Goal: Transaction & Acquisition: Purchase product/service

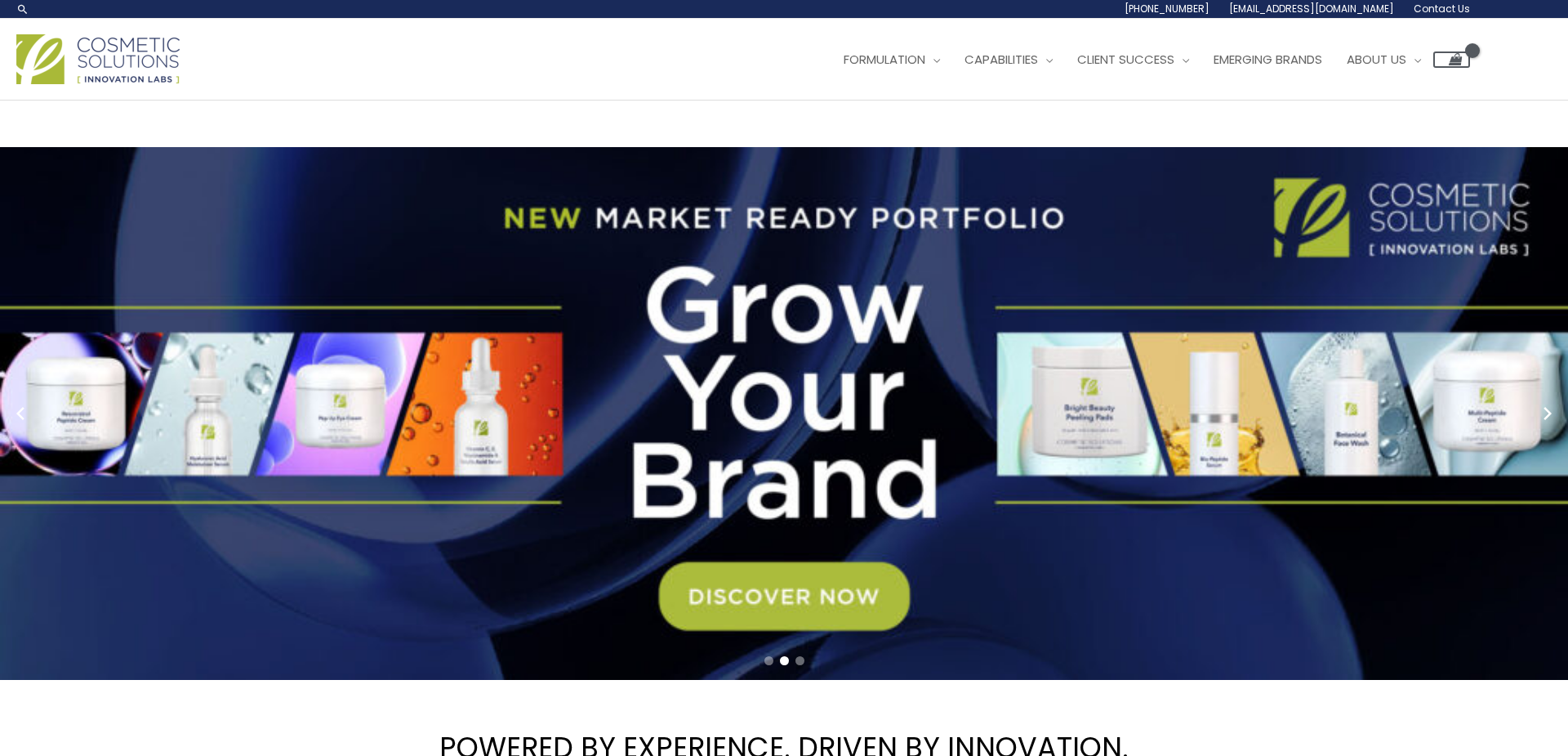
click at [0, 0] on input "Search..." at bounding box center [0, 0] width 0 height 0
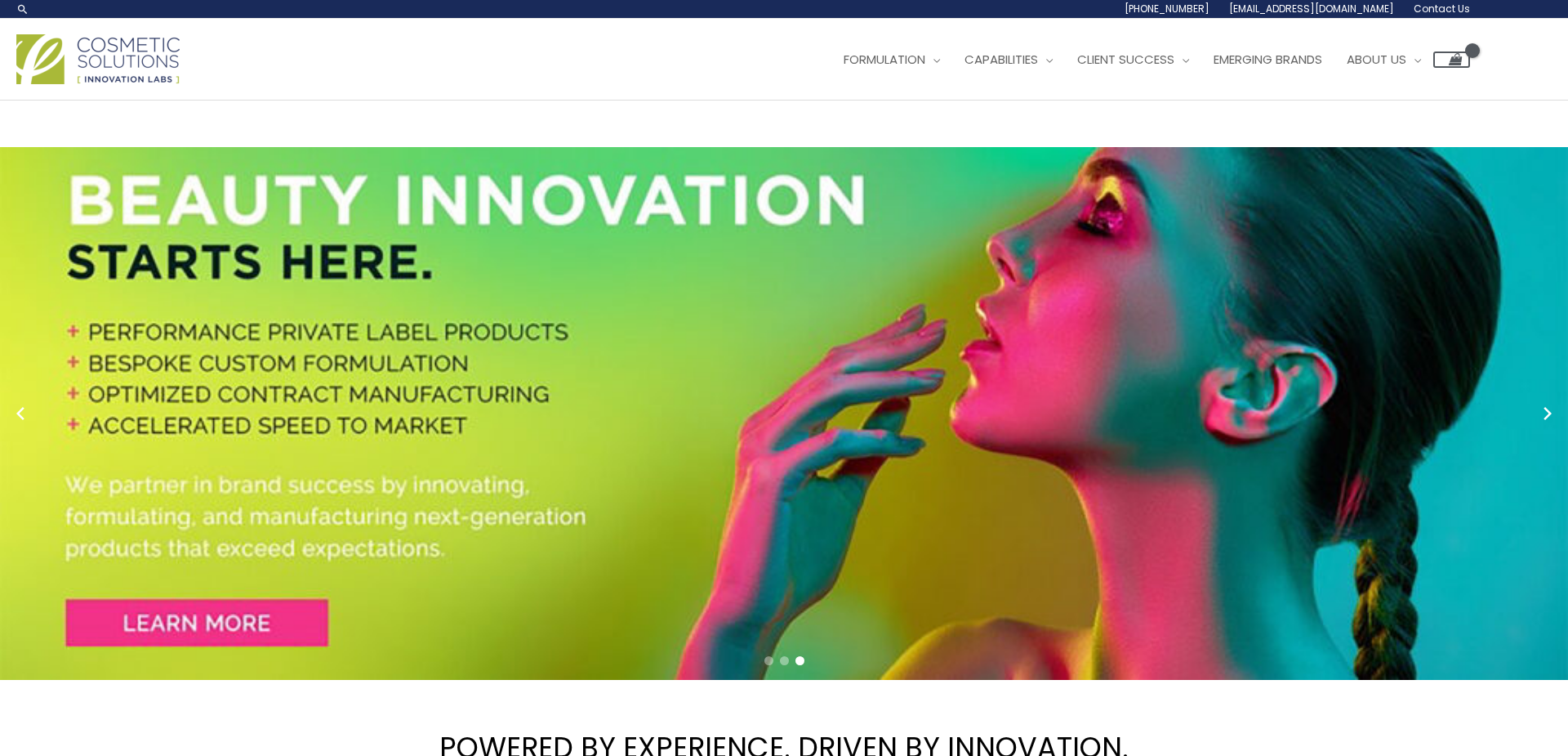
type input "telomere"
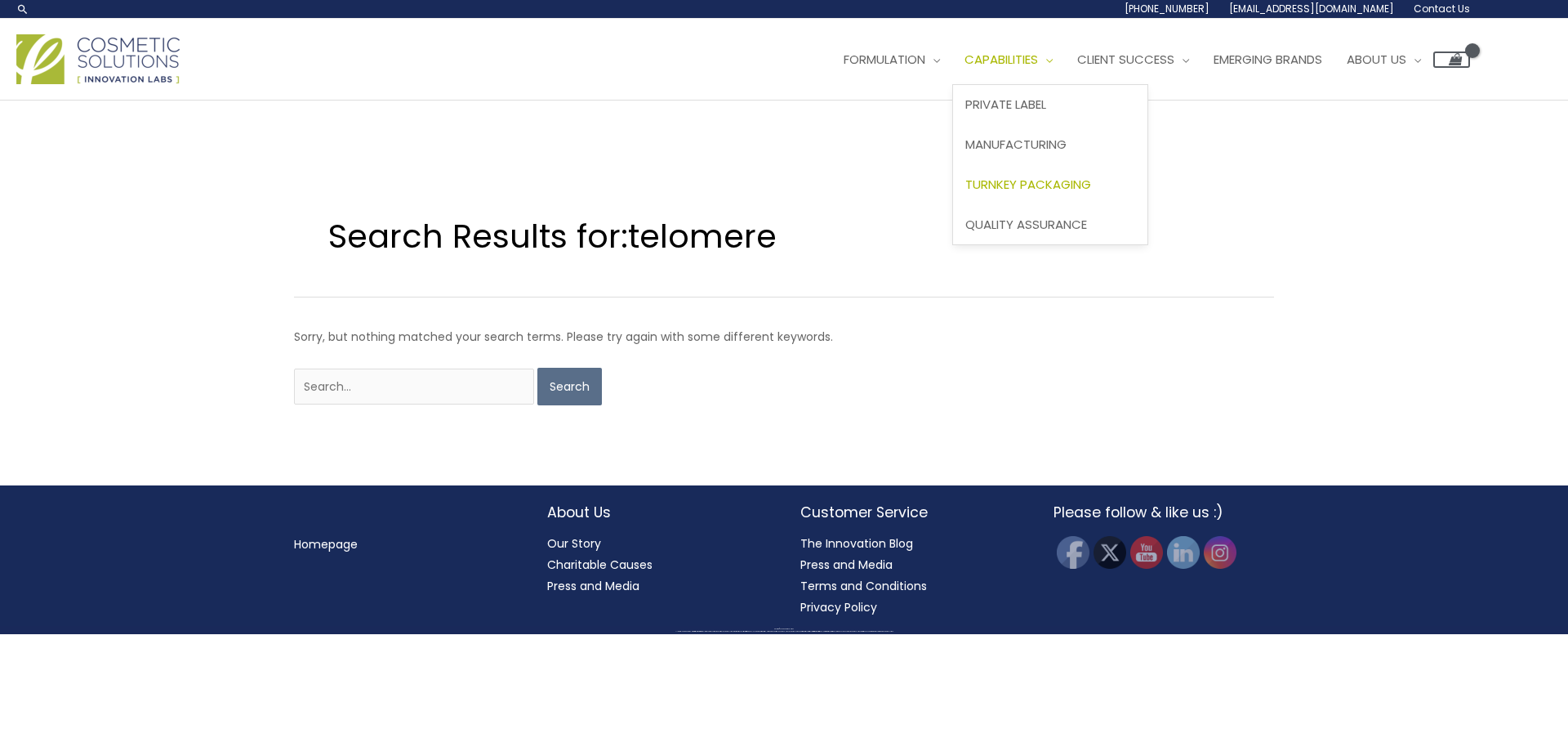
click at [1047, 178] on span "Turnkey Packaging" at bounding box center [1029, 184] width 126 height 17
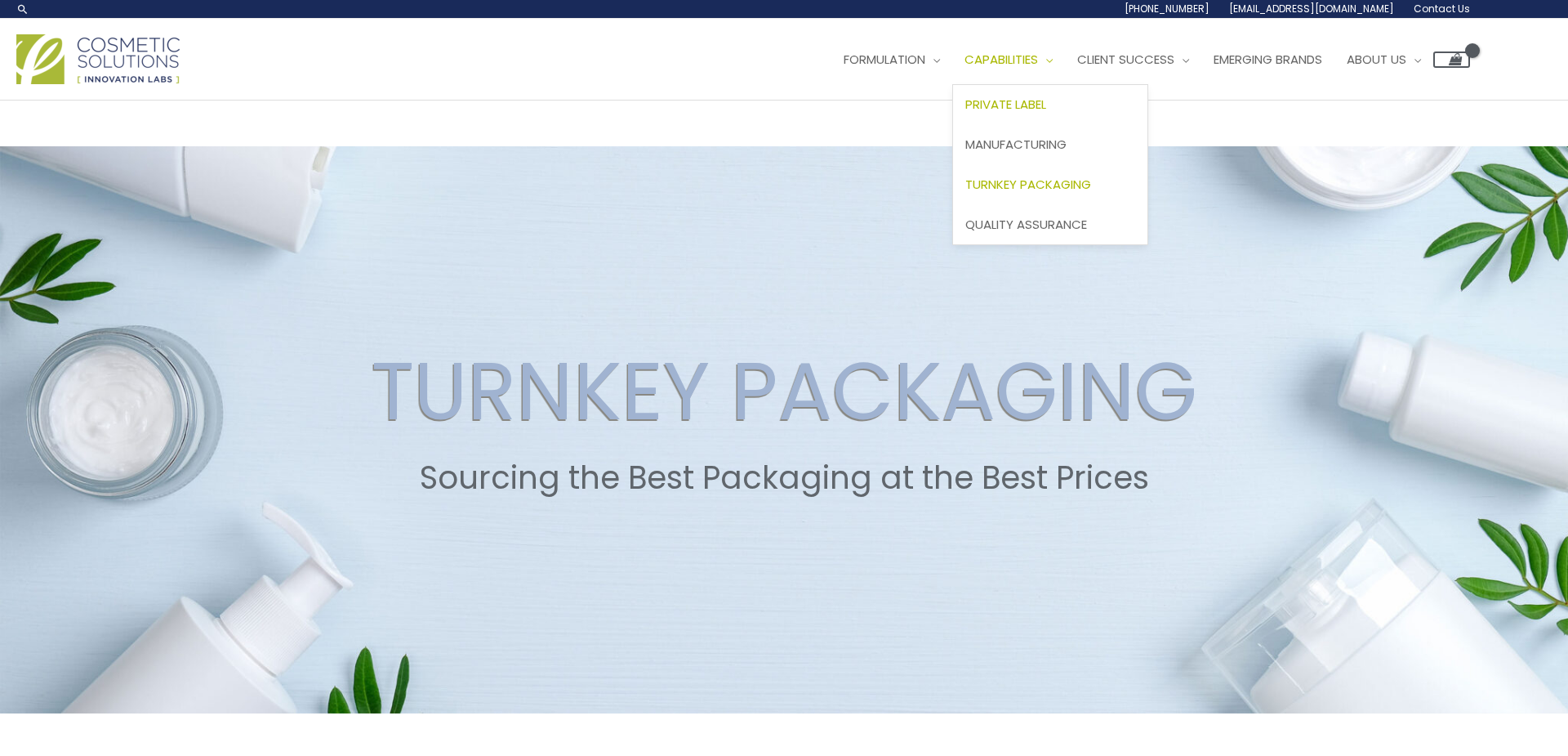
click at [966, 112] on span "Private Label" at bounding box center [1006, 104] width 80 height 17
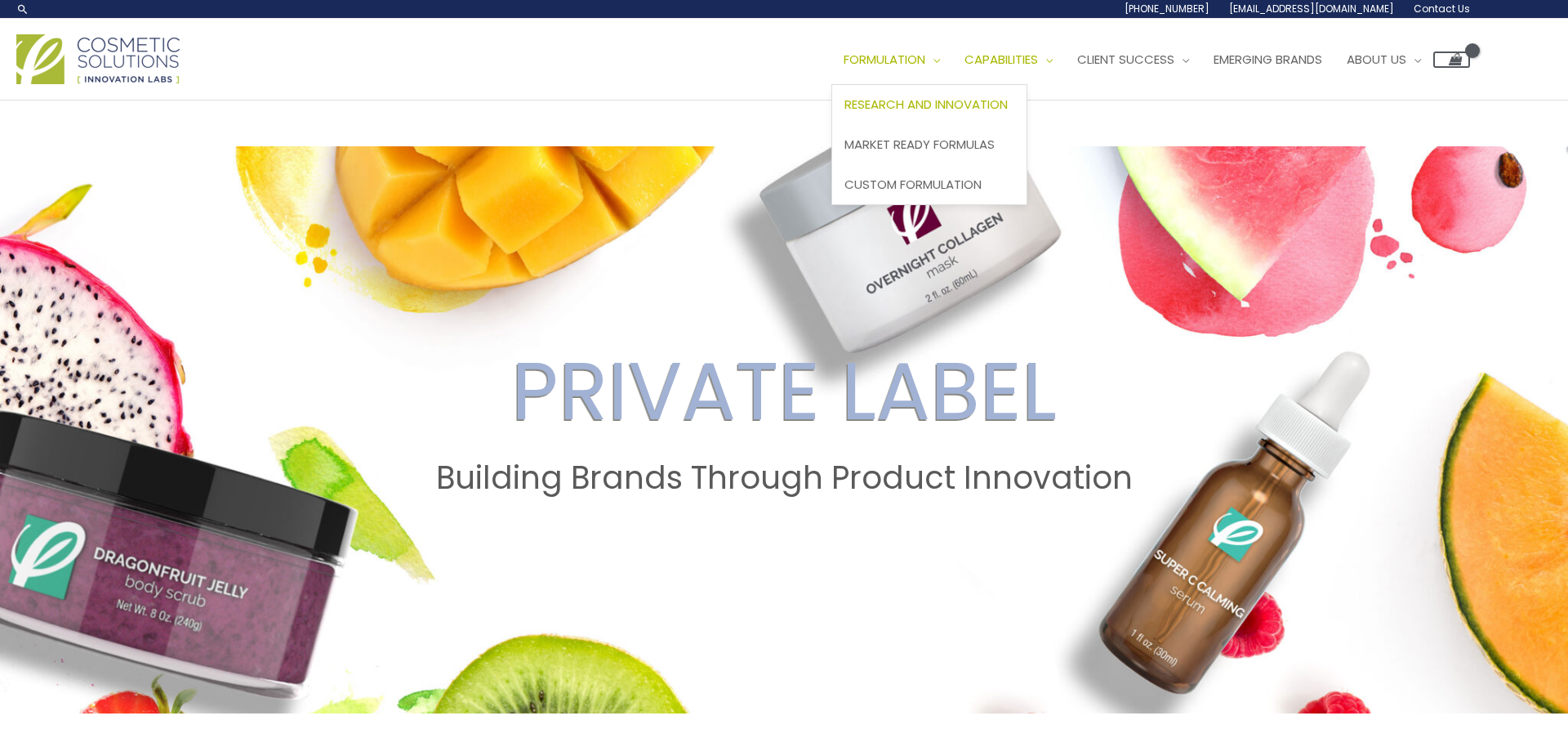
click at [844, 112] on span "Research and Innovation" at bounding box center [926, 104] width 164 height 17
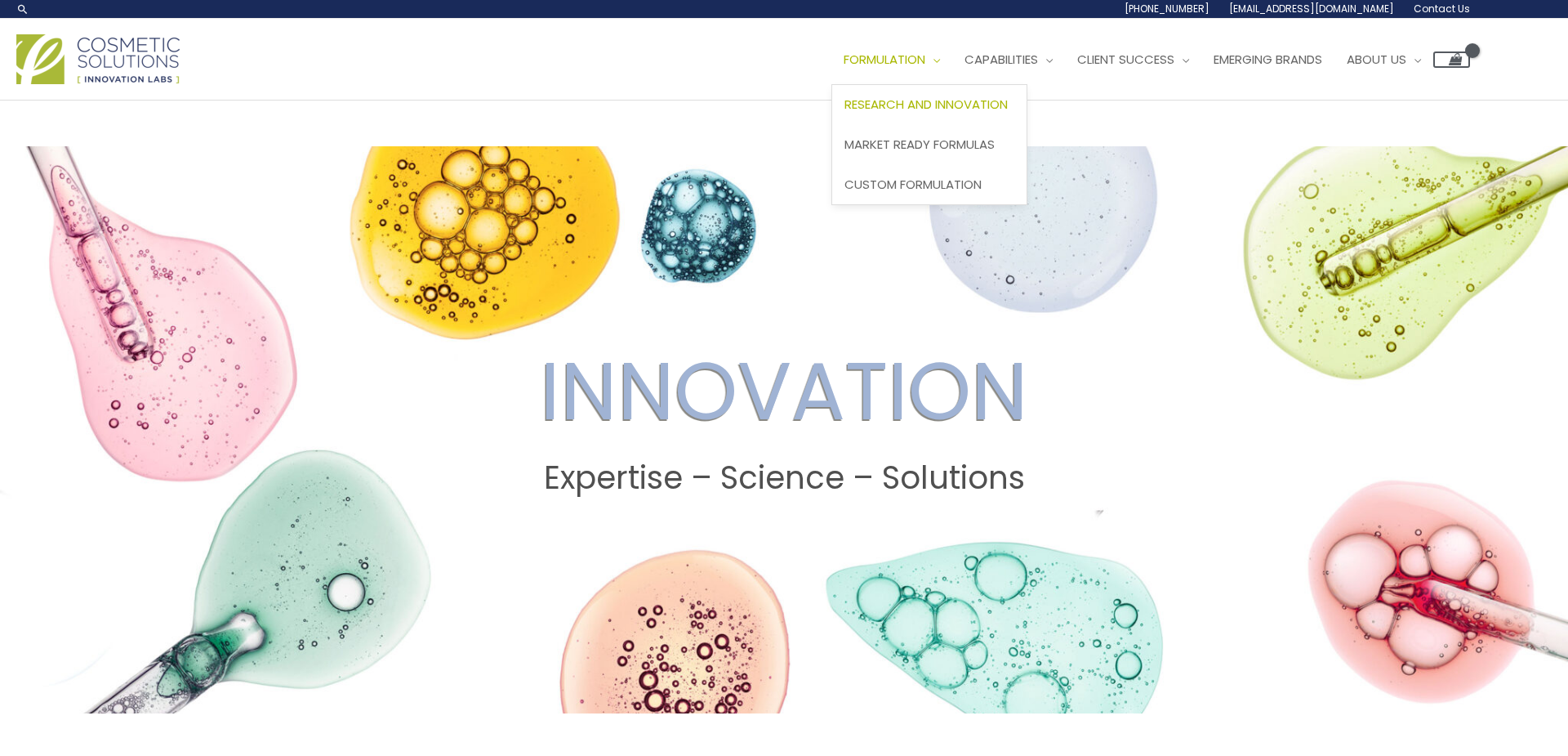
click at [843, 68] on span "Formulation" at bounding box center [884, 59] width 81 height 17
click at [844, 153] on span "Market Ready Formulas" at bounding box center [919, 144] width 150 height 17
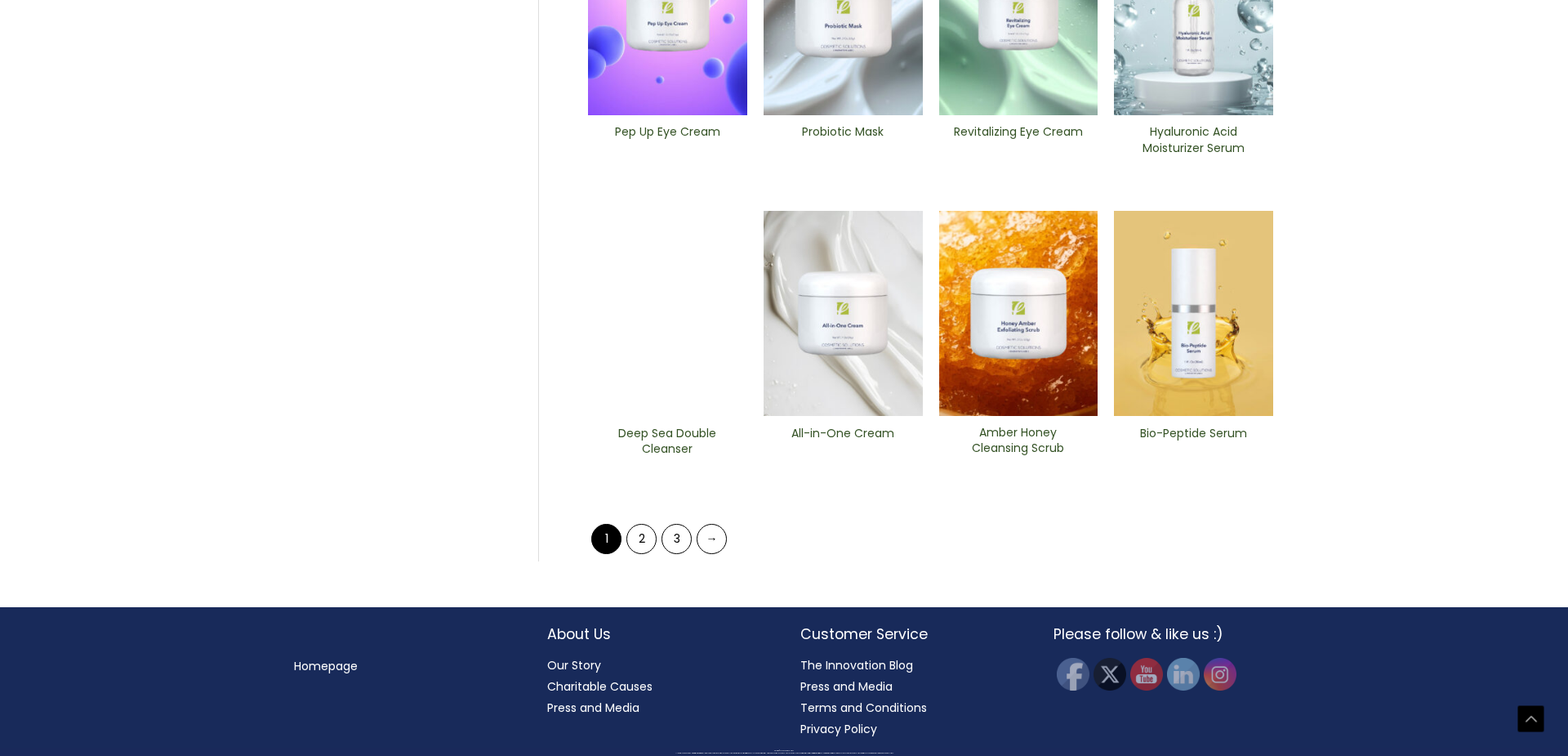
scroll to position [705, 0]
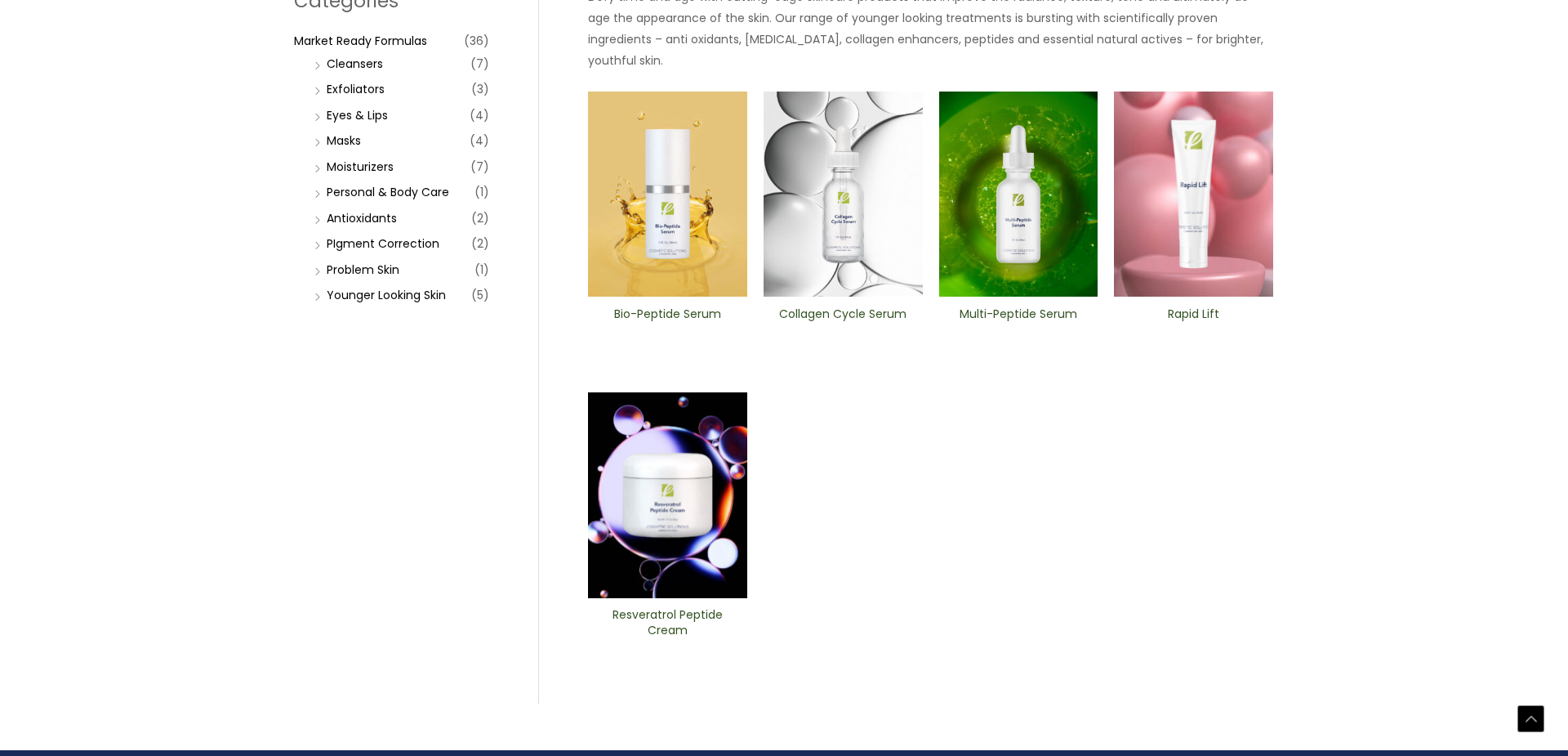
scroll to position [314, 0]
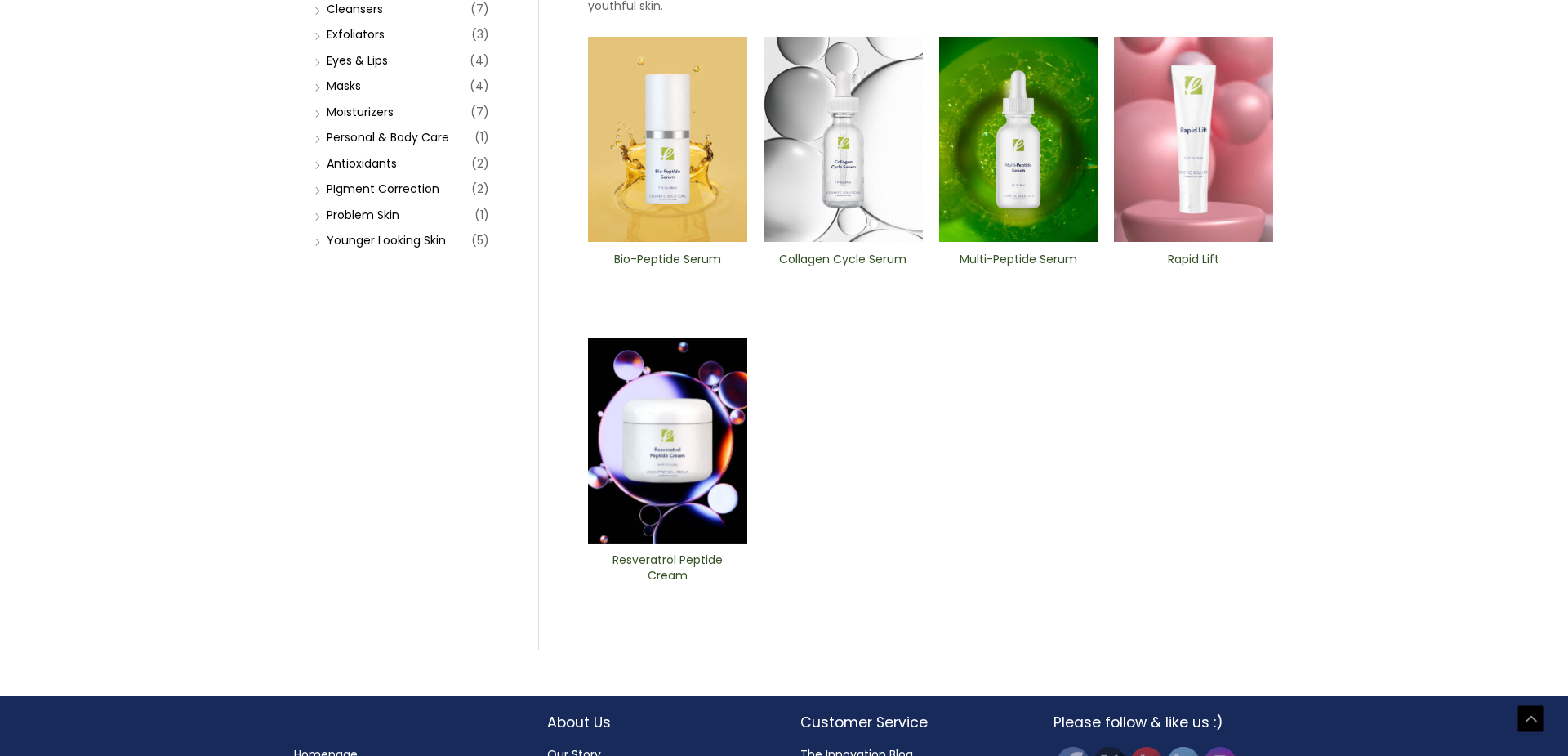
type input "telomeere"
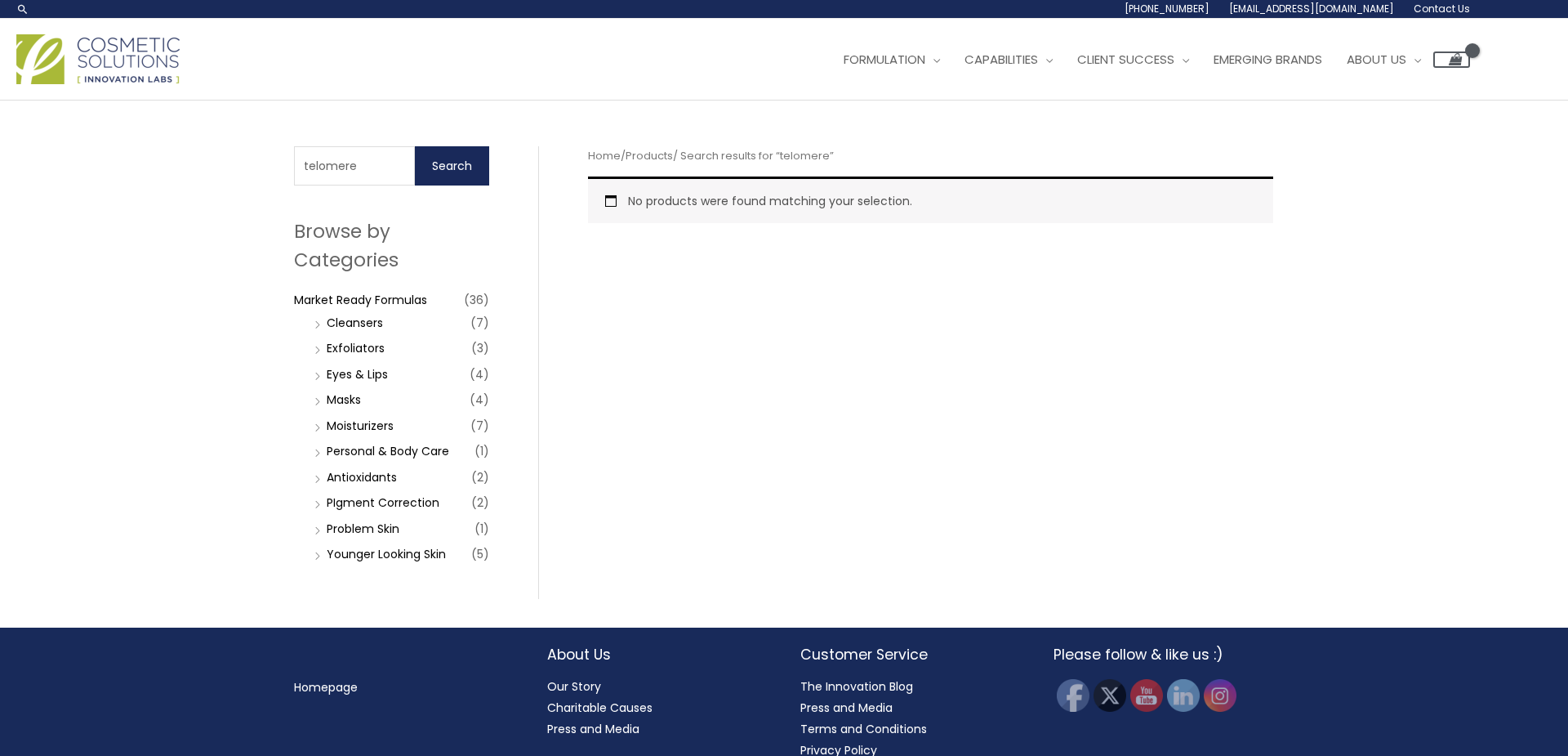
click at [465, 173] on button "Search" at bounding box center [451, 165] width 74 height 39
click at [361, 418] on link "Moisturizers" at bounding box center [360, 426] width 67 height 16
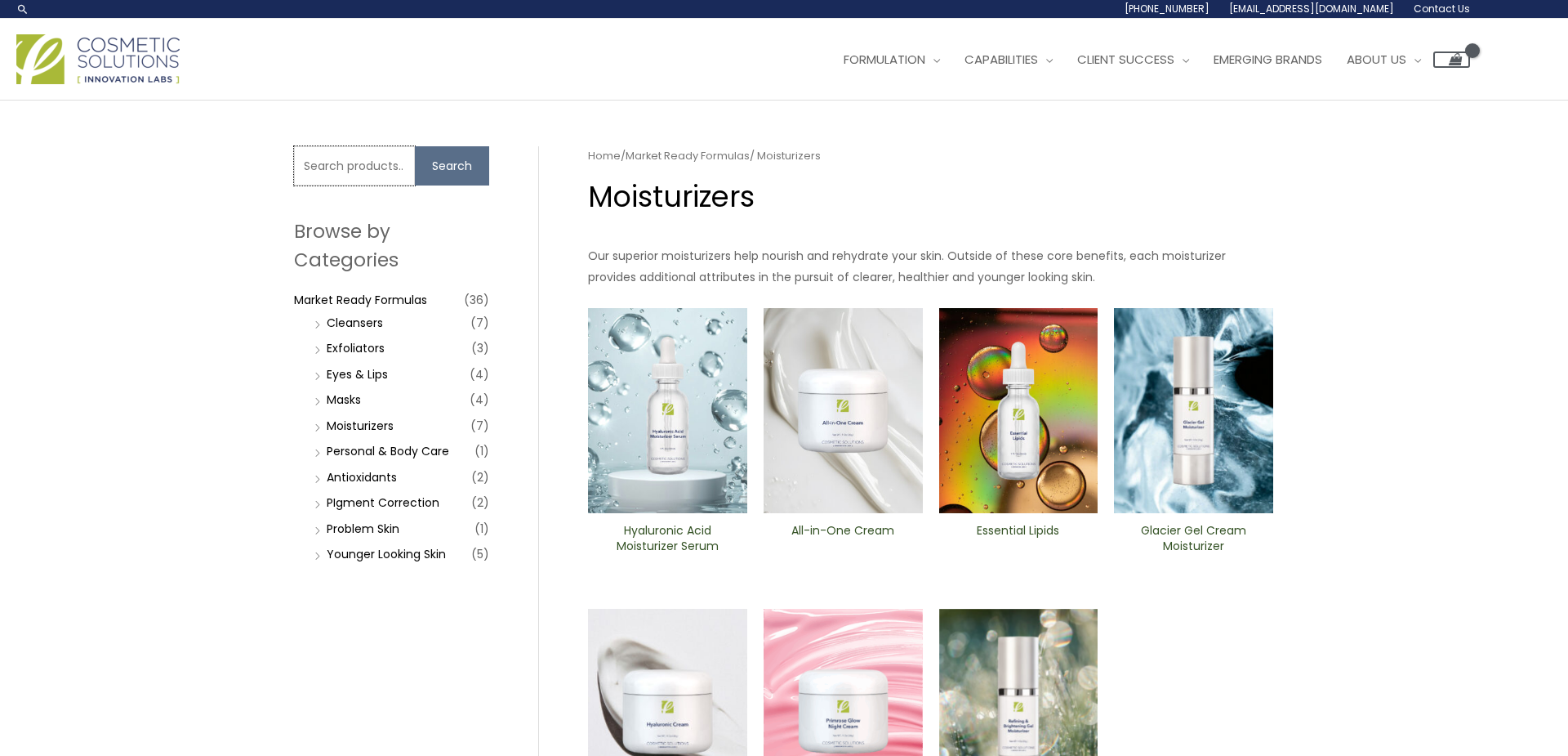
click at [361, 186] on input "Search for:" at bounding box center [355, 165] width 121 height 39
type input "DNA"
click at [451, 186] on button "Search" at bounding box center [451, 165] width 74 height 39
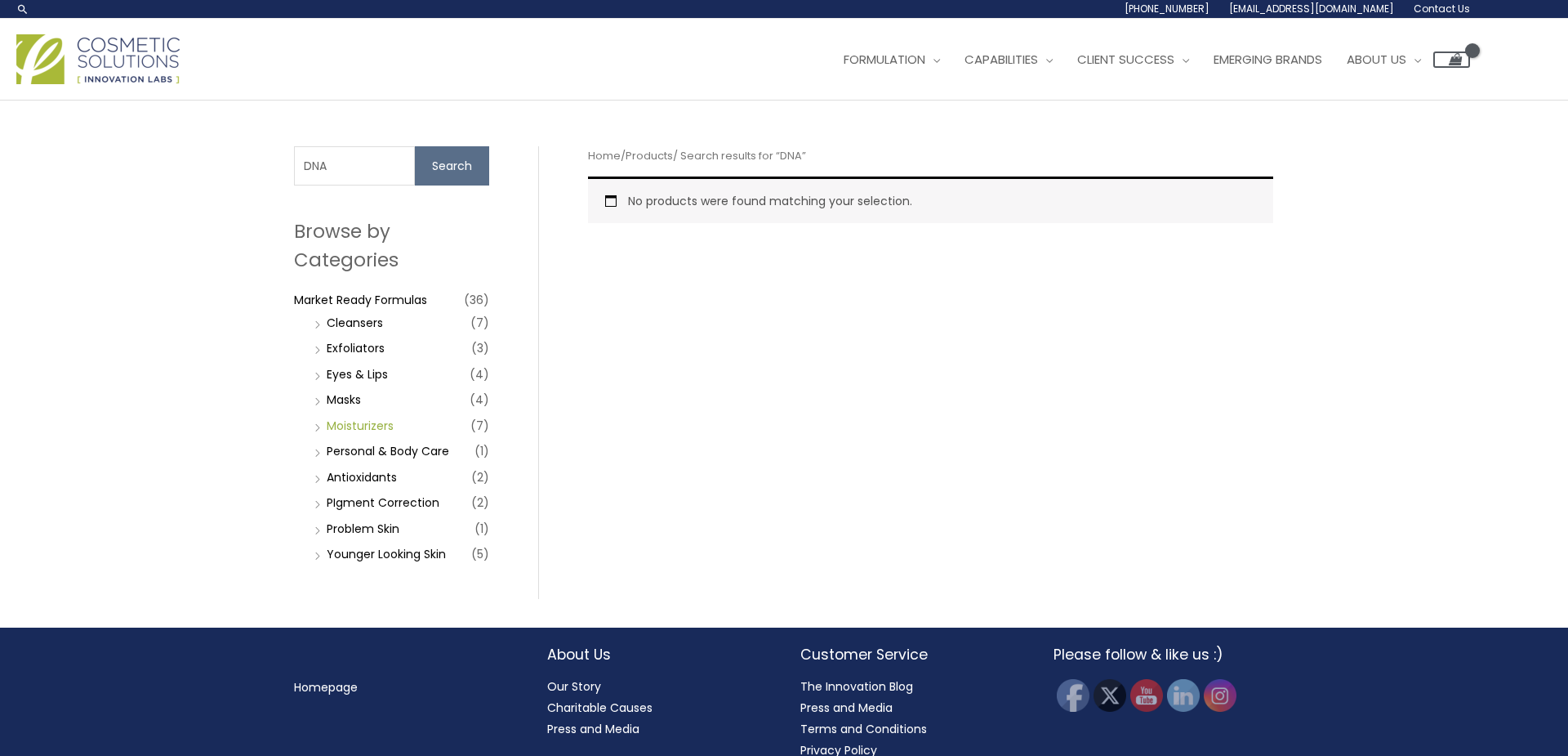
scroll to position [1, 0]
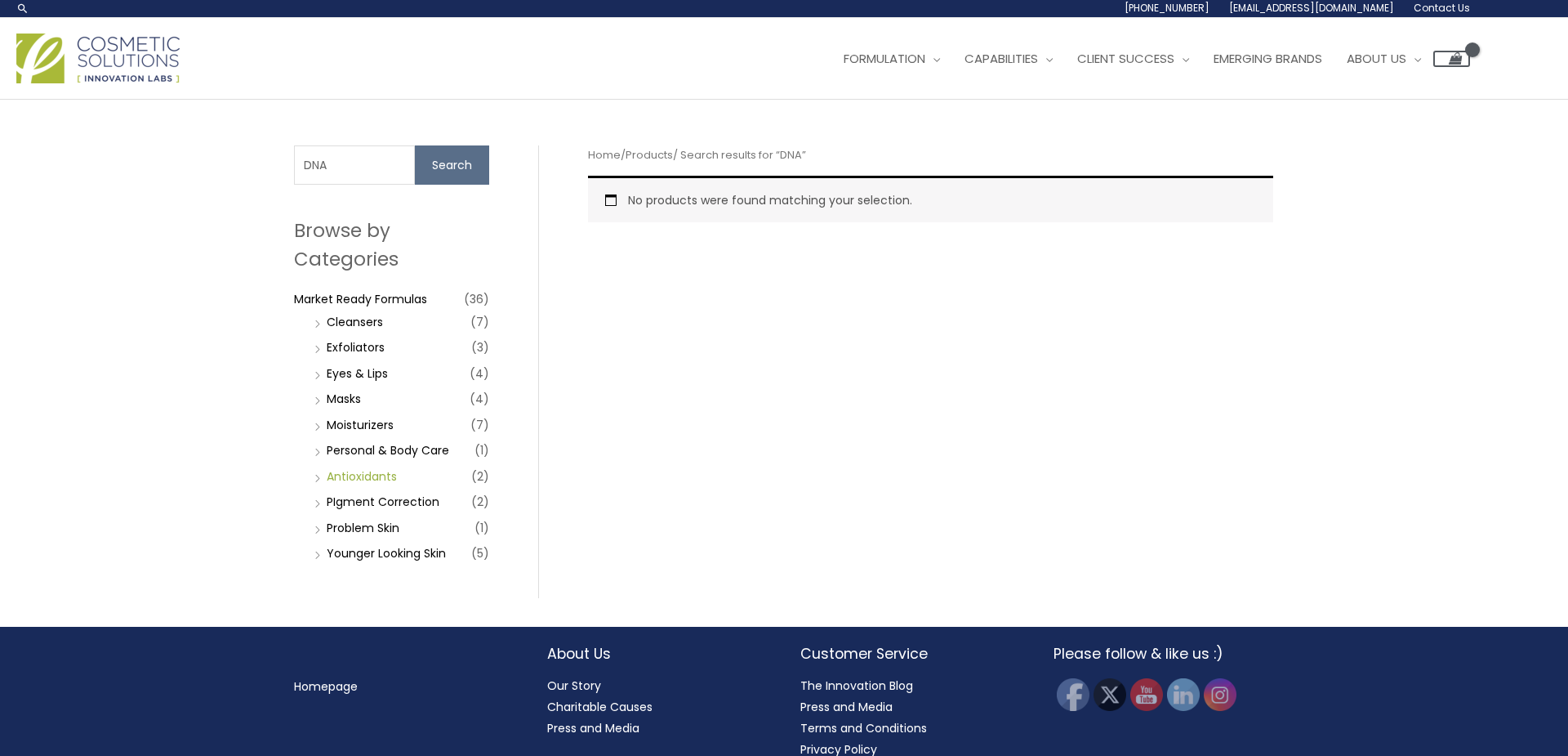
click at [358, 474] on link "Antioxidants" at bounding box center [362, 476] width 70 height 16
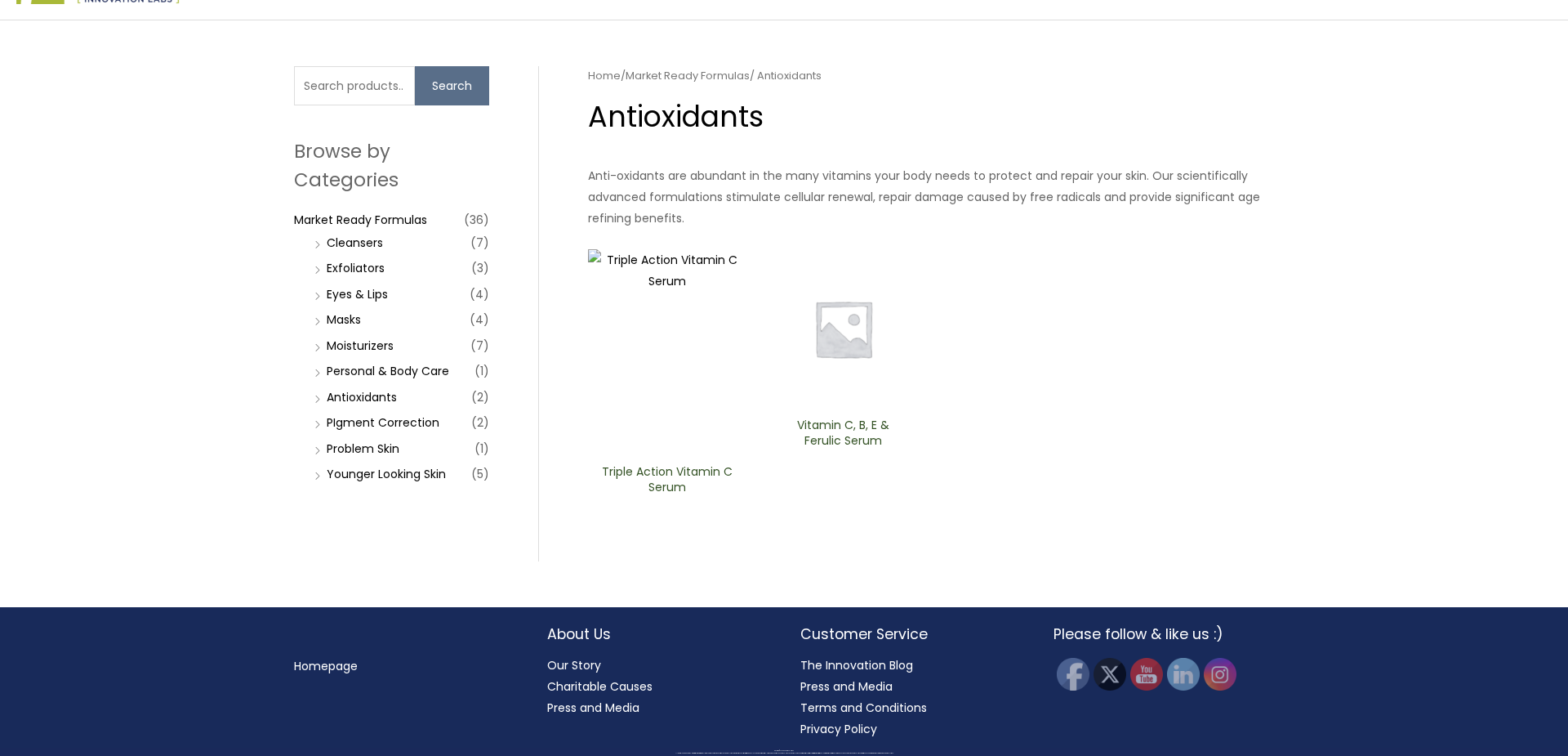
scroll to position [372, 0]
click at [376, 482] on link "Younger Looking Skin" at bounding box center [387, 474] width 120 height 16
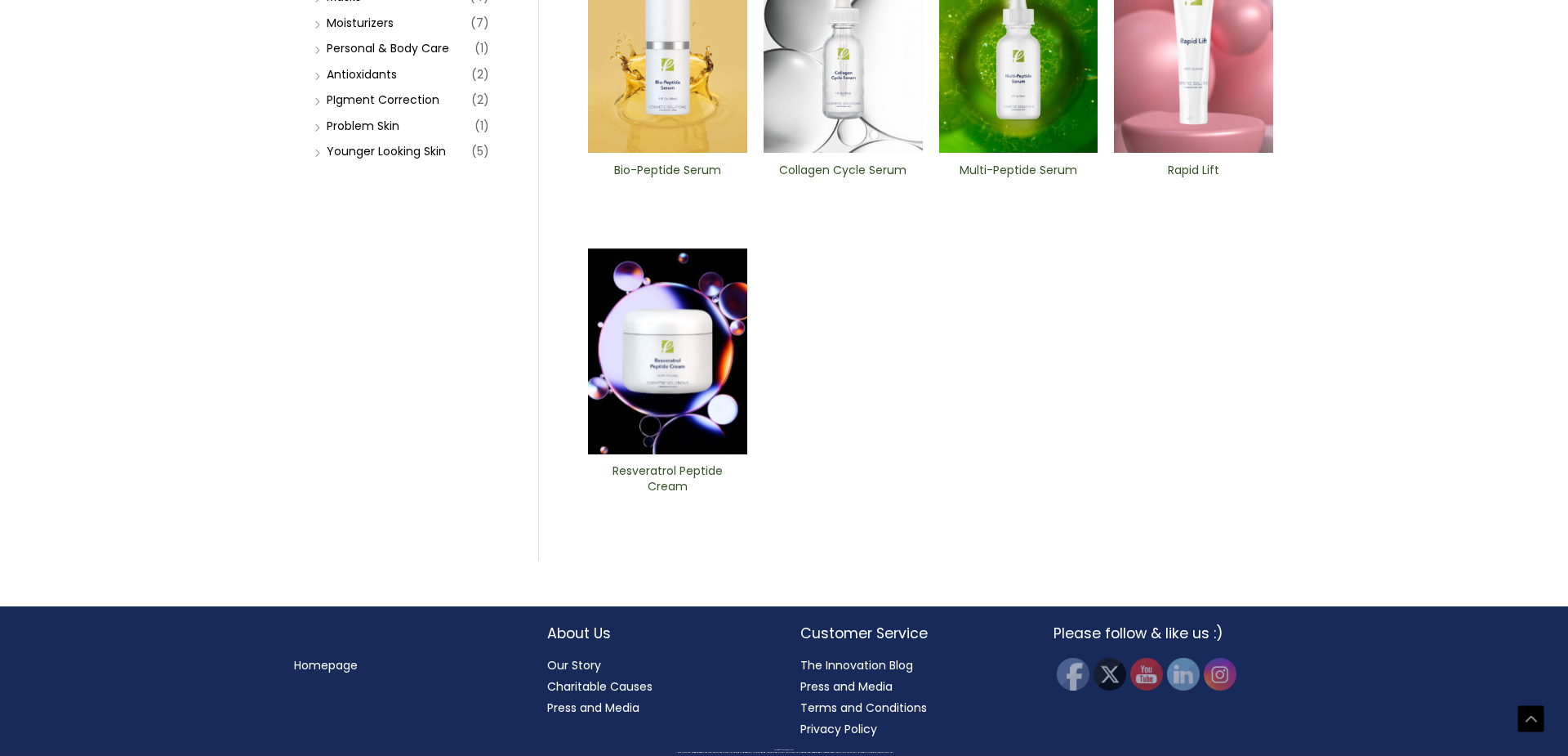
scroll to position [548, 0]
click at [360, 31] on link "Moisturizers" at bounding box center [360, 23] width 67 height 16
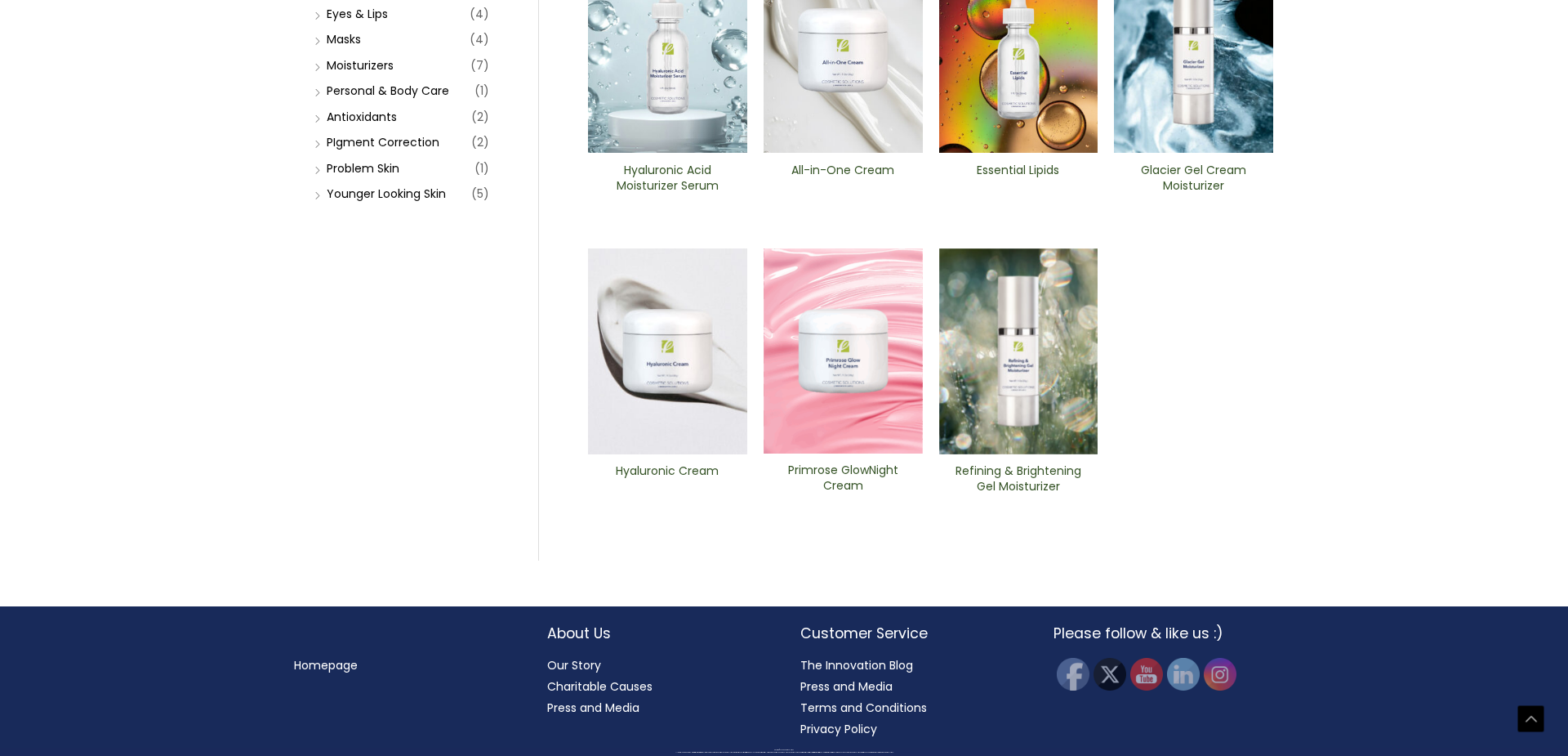
scroll to position [597, 0]
click at [848, 154] on img at bounding box center [843, 50] width 159 height 206
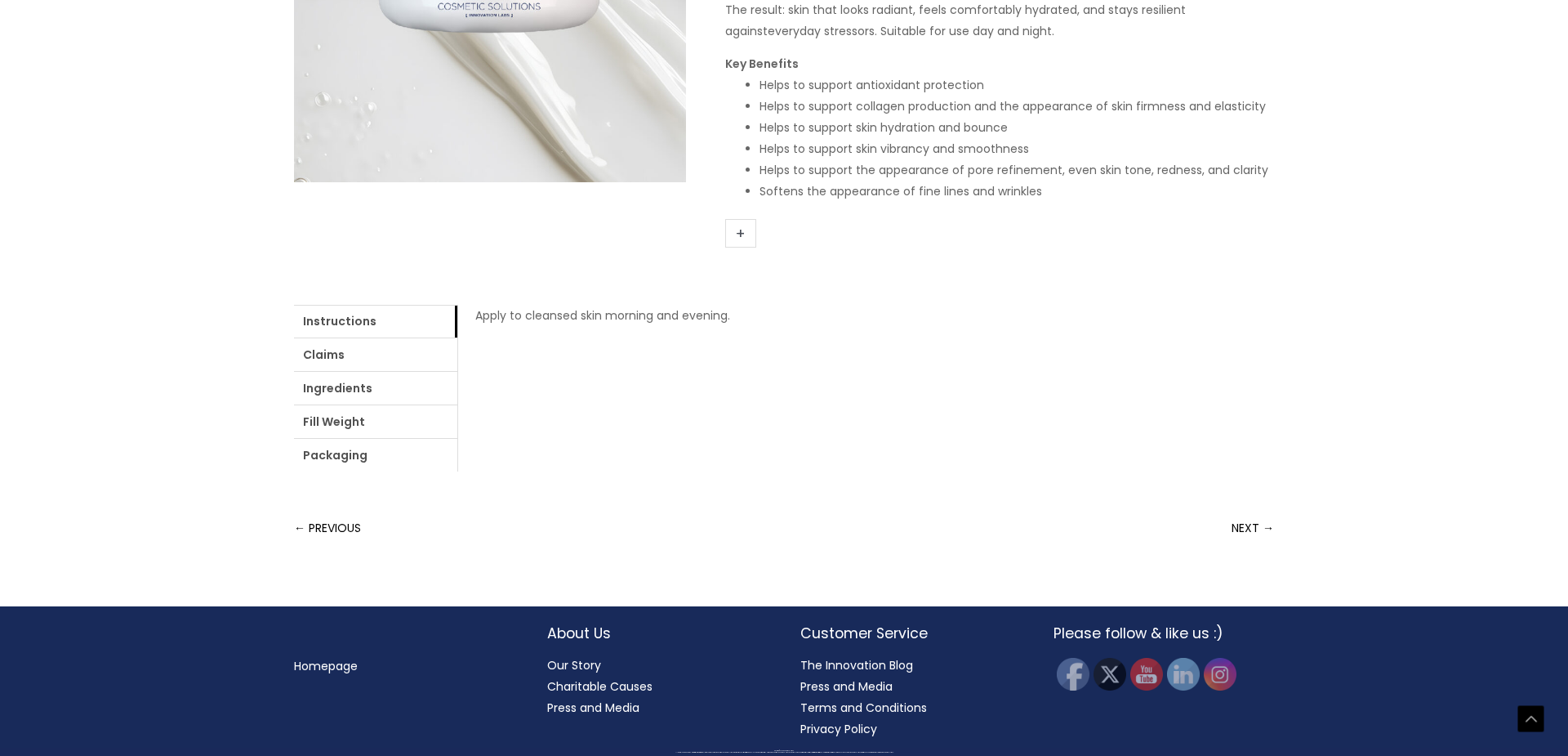
scroll to position [721, 0]
click at [458, 404] on link "Ingredients" at bounding box center [376, 389] width 164 height 33
click at [860, 324] on link "login" at bounding box center [873, 315] width 26 height 16
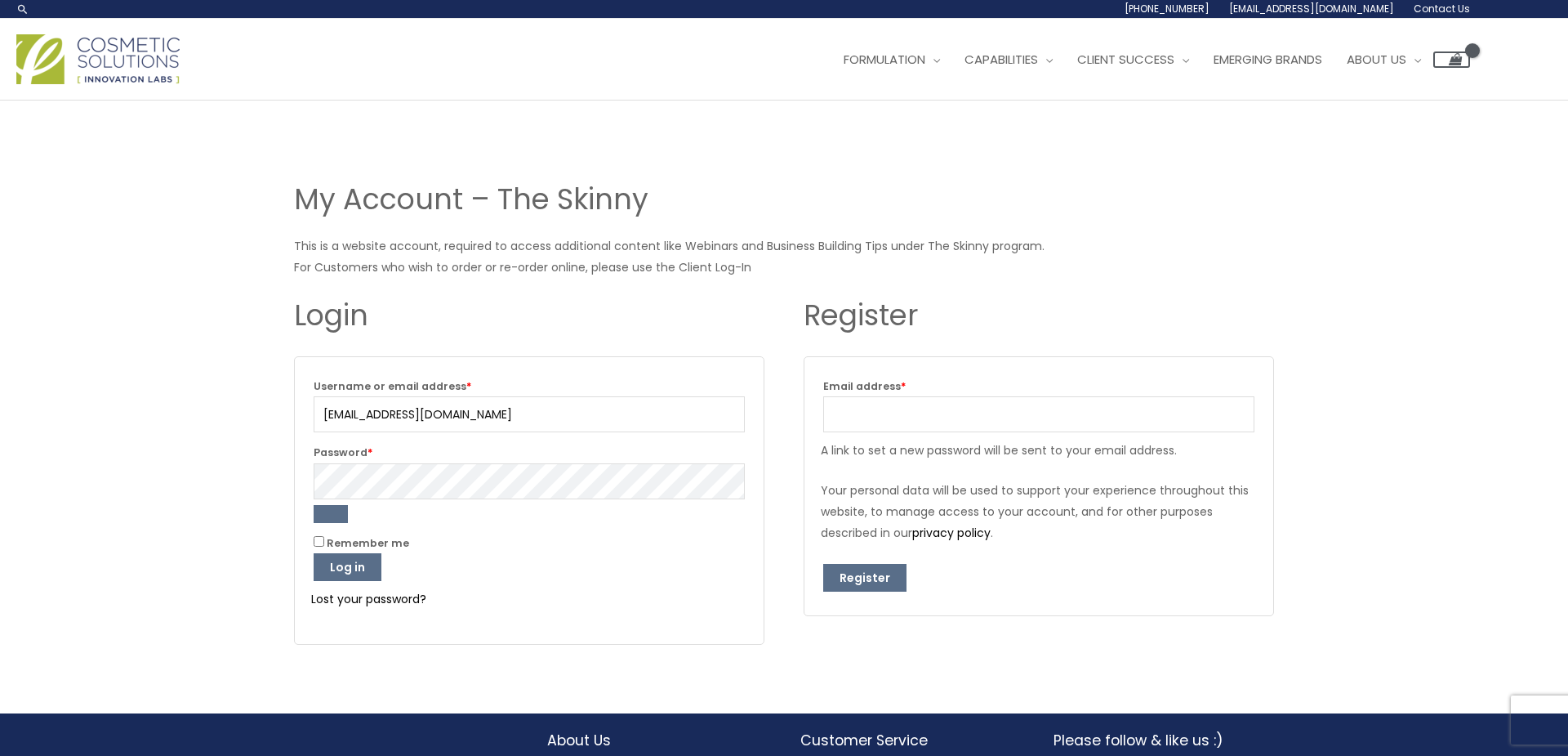
type input "[EMAIL_ADDRESS][DOMAIN_NAME]"
click at [358, 558] on button "Log in" at bounding box center [347, 567] width 68 height 27
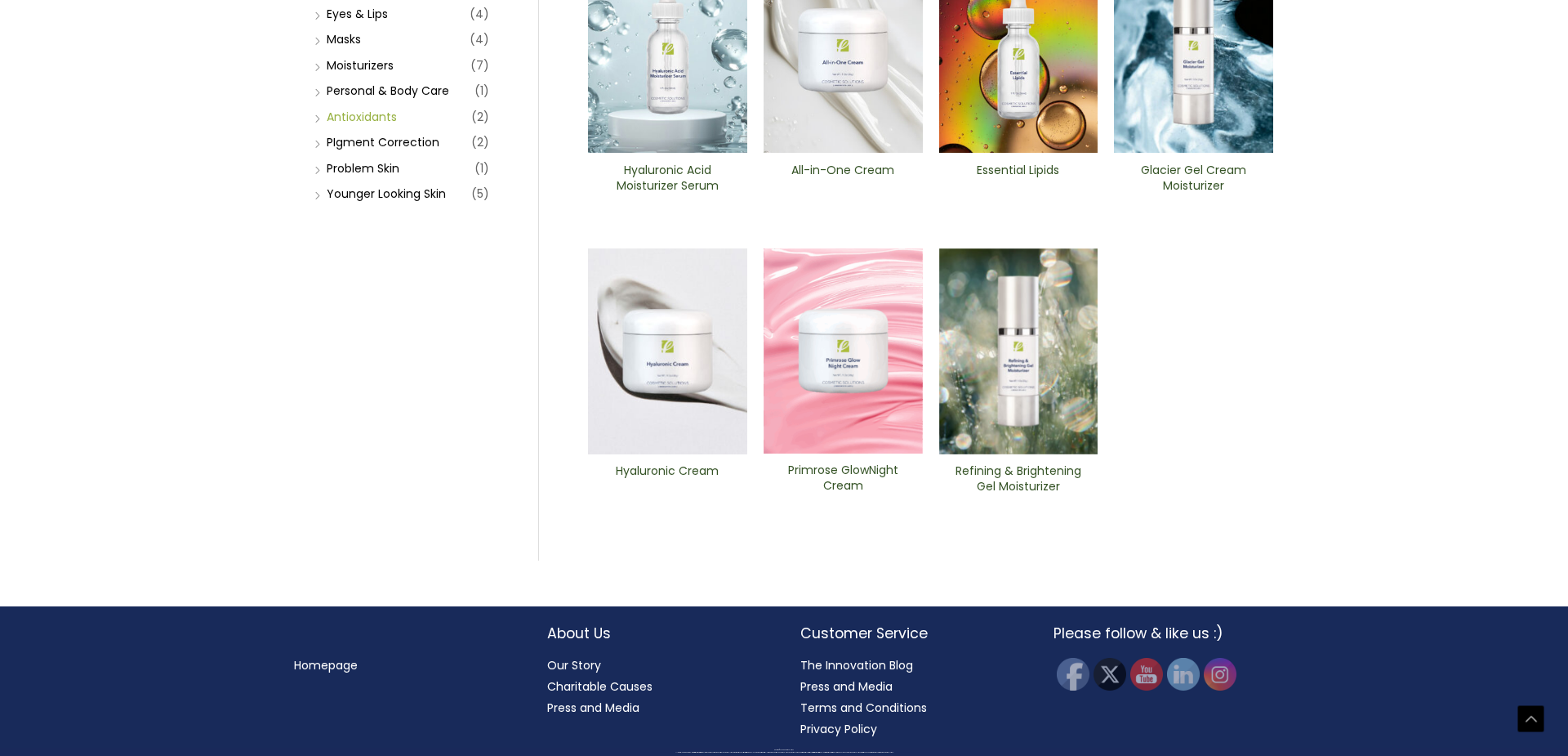
click at [345, 125] on link "Antioxidants" at bounding box center [362, 117] width 70 height 16
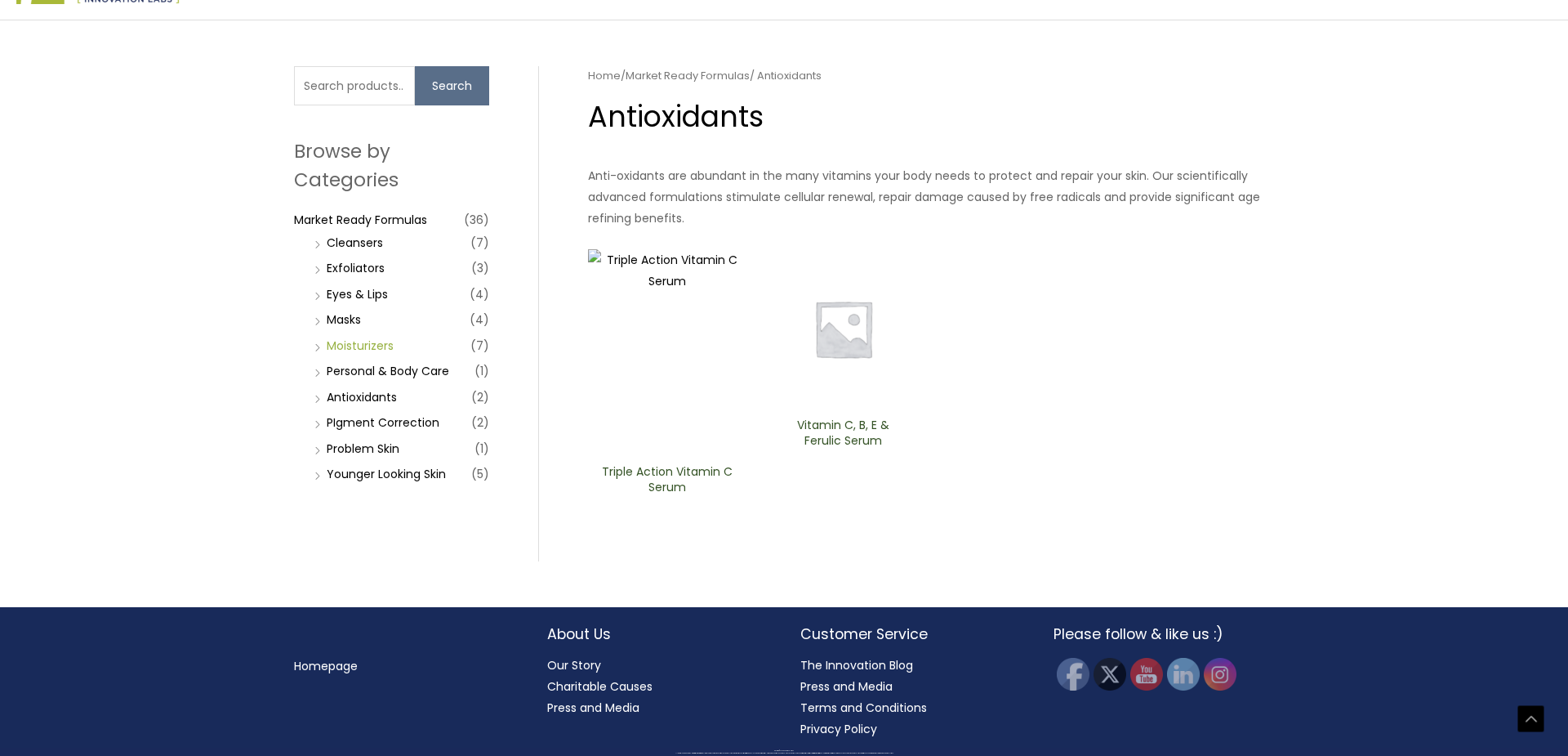
scroll to position [516, 0]
click at [366, 466] on link "Younger Looking Skin" at bounding box center [387, 474] width 120 height 16
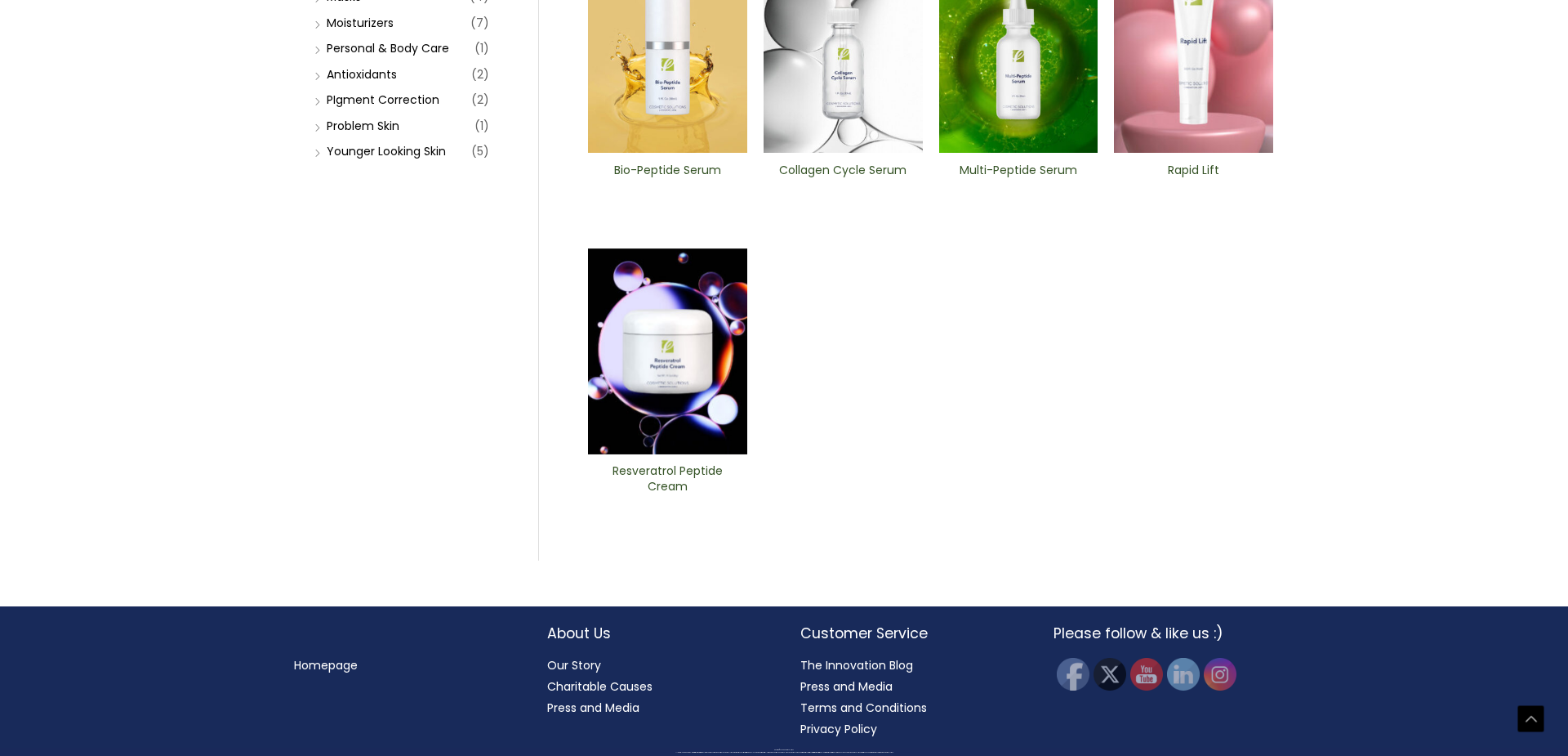
scroll to position [529, 0]
click at [366, 57] on link "Personal & Body Care" at bounding box center [388, 48] width 122 height 16
click at [364, 82] on link "Antioxidants" at bounding box center [362, 74] width 70 height 16
click at [358, 134] on link "Problem Skin" at bounding box center [364, 126] width 73 height 16
click at [383, 108] on link "PIgment Correction" at bounding box center [383, 100] width 112 height 16
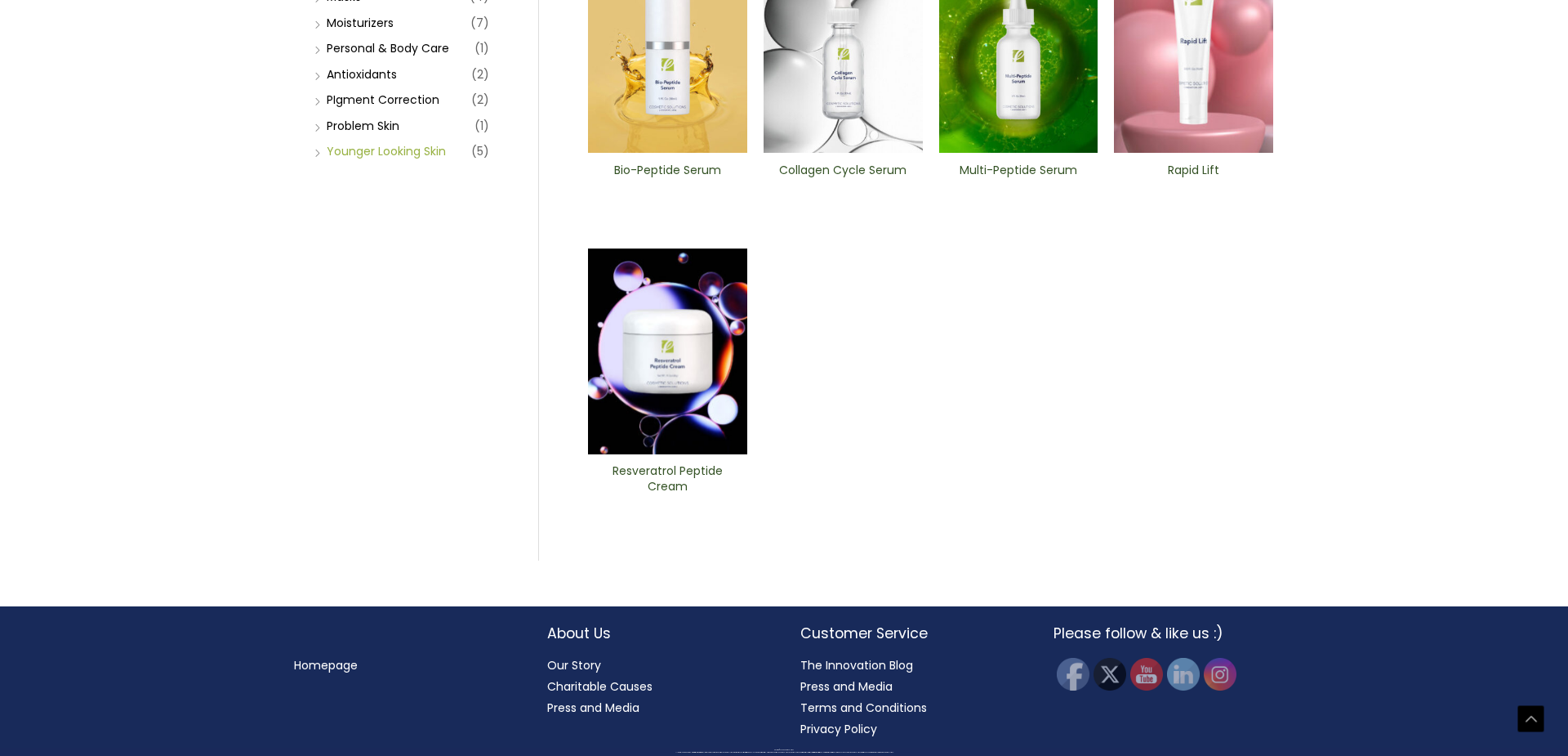
click at [363, 159] on link "Younger Looking Skin" at bounding box center [387, 151] width 120 height 16
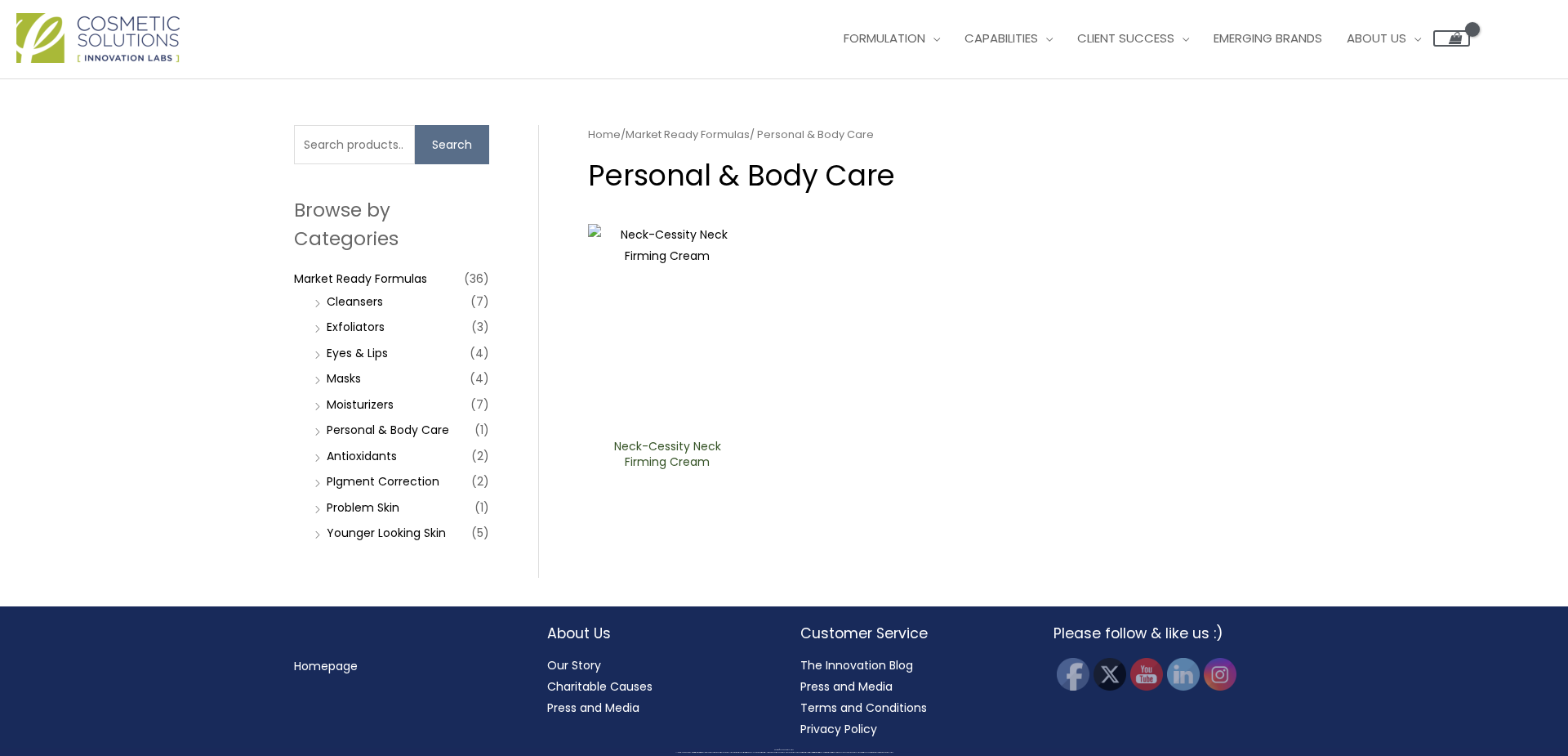
scroll to position [204, 0]
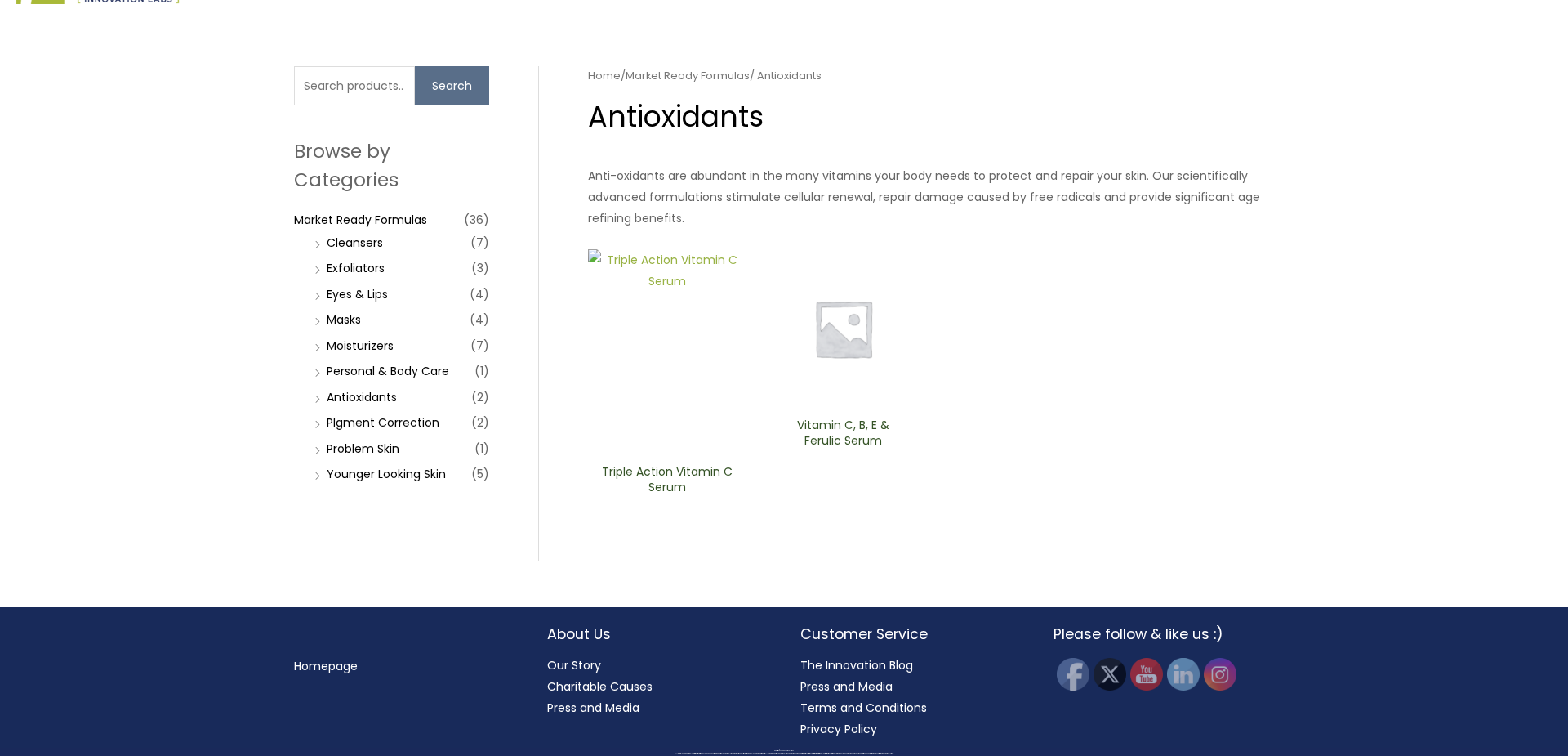
scroll to position [509, 0]
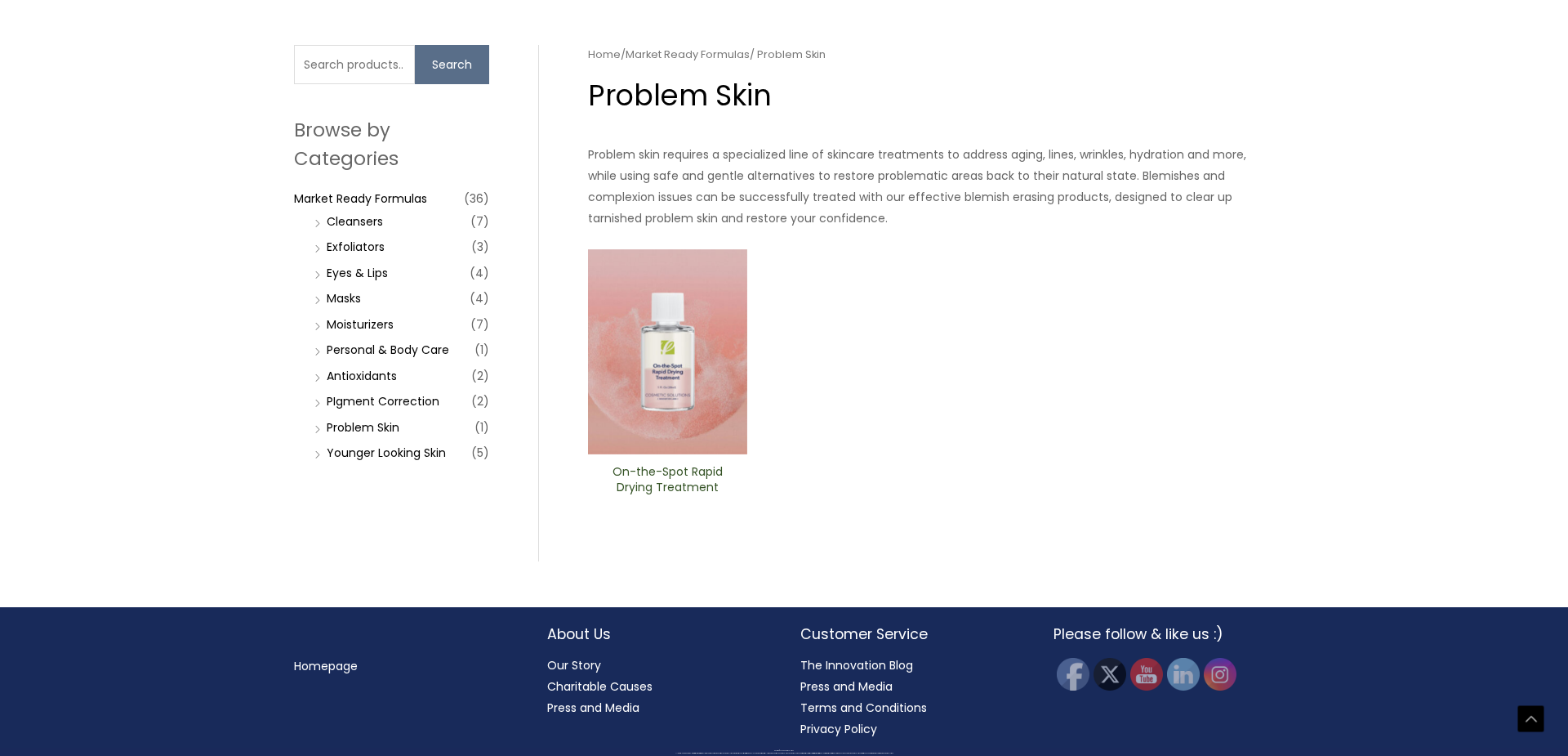
scroll to position [538, 0]
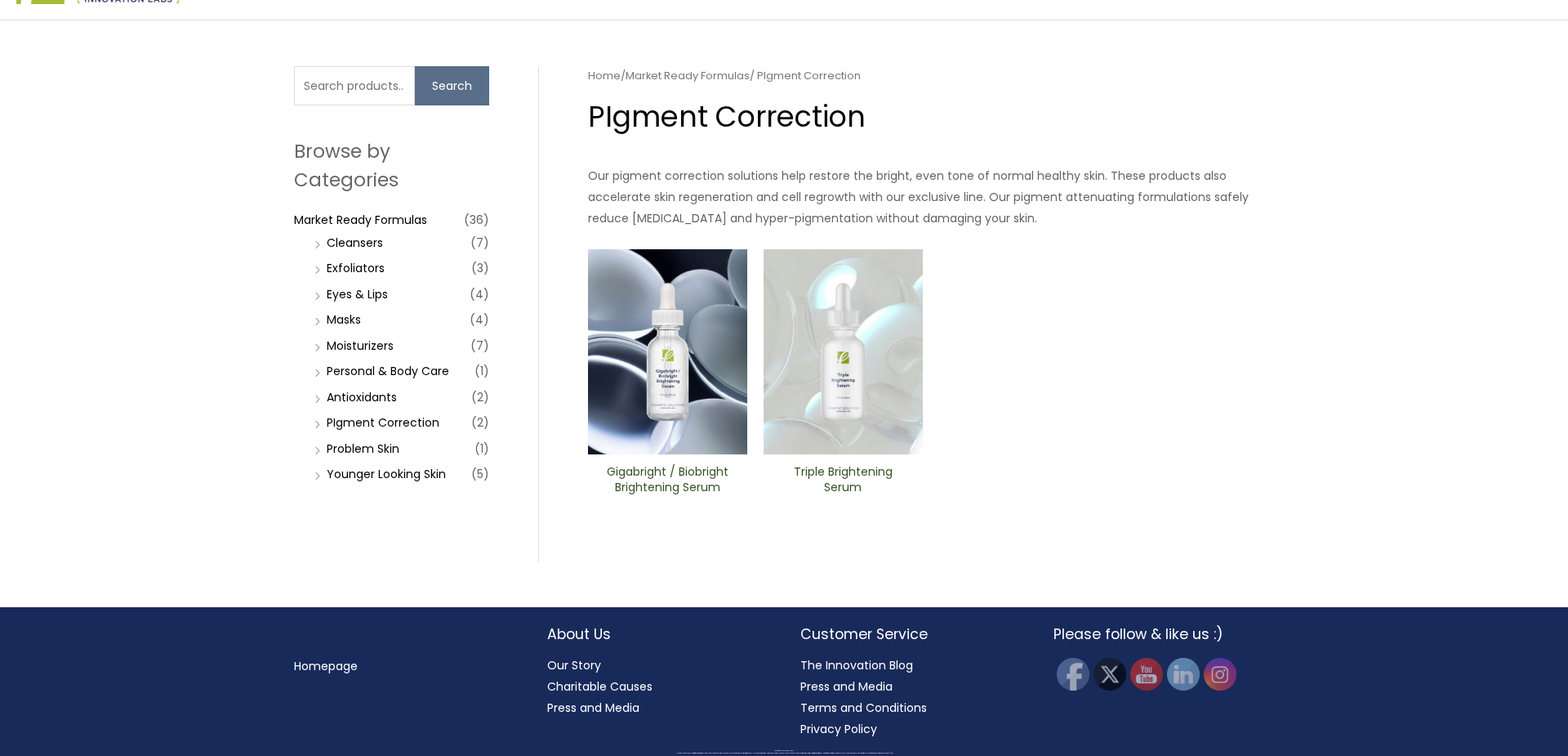
scroll to position [308, 0]
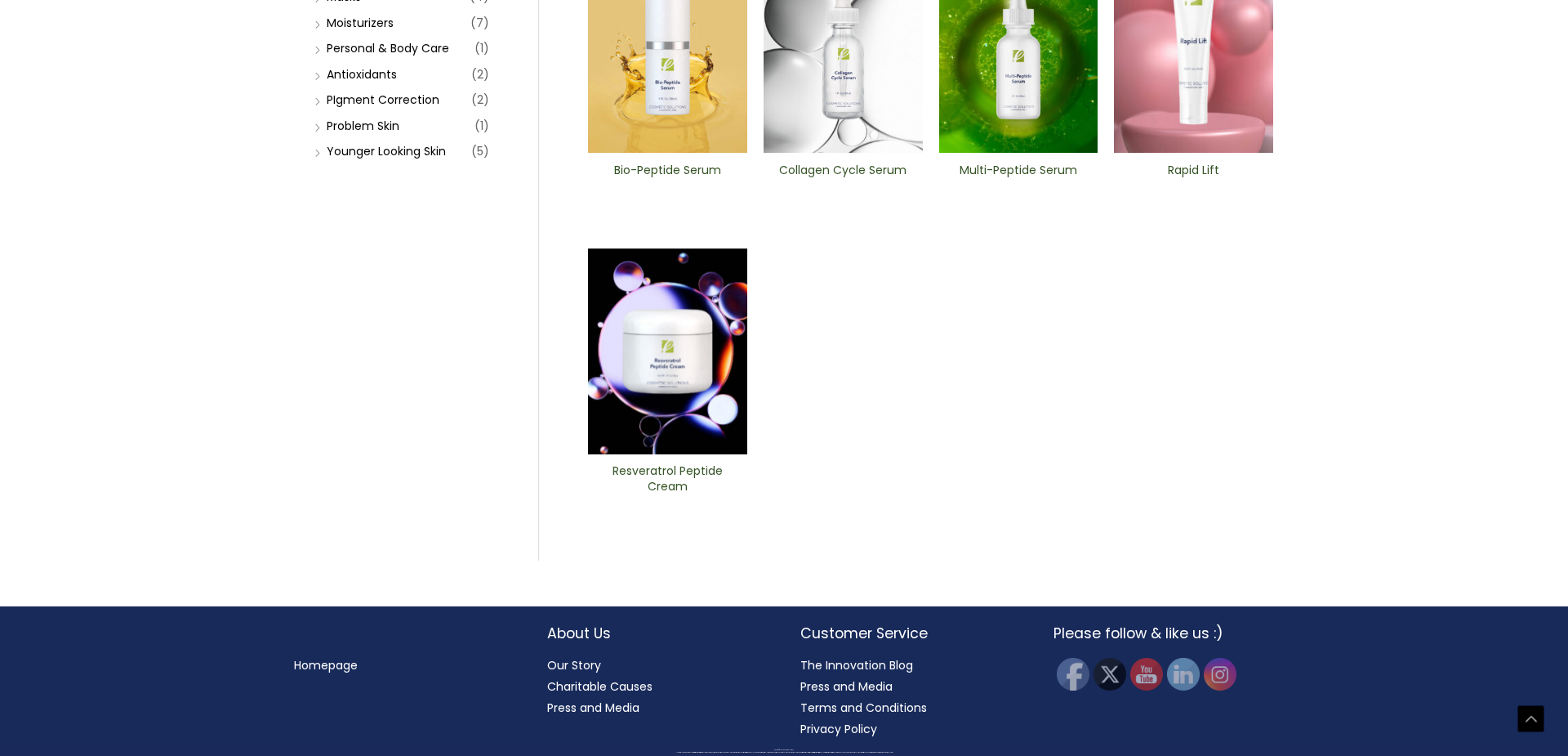
scroll to position [536, 0]
click at [359, 57] on link "Personal & Body Care" at bounding box center [388, 48] width 122 height 16
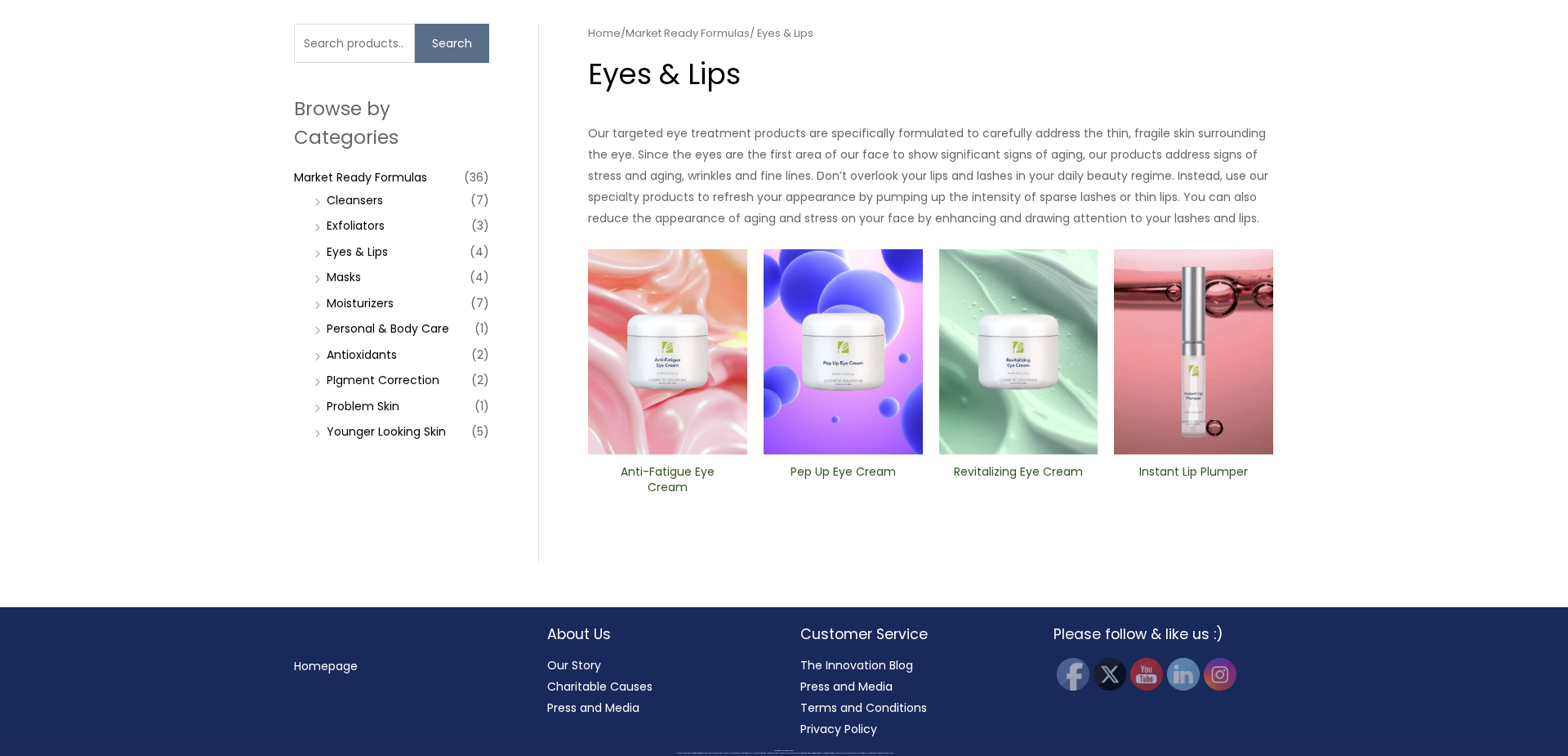
scroll to position [323, 0]
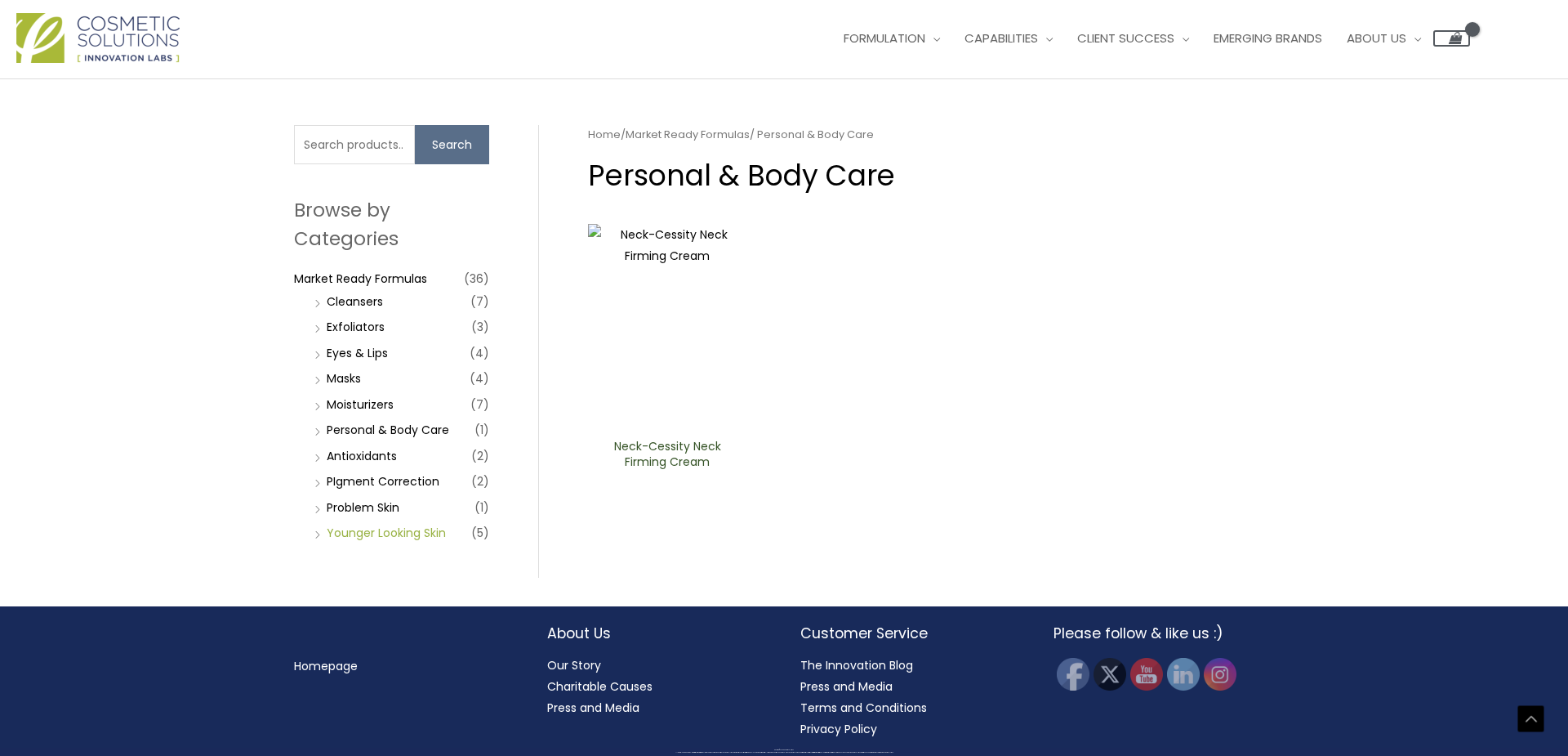
click at [358, 541] on link "Younger Looking Skin" at bounding box center [387, 533] width 120 height 16
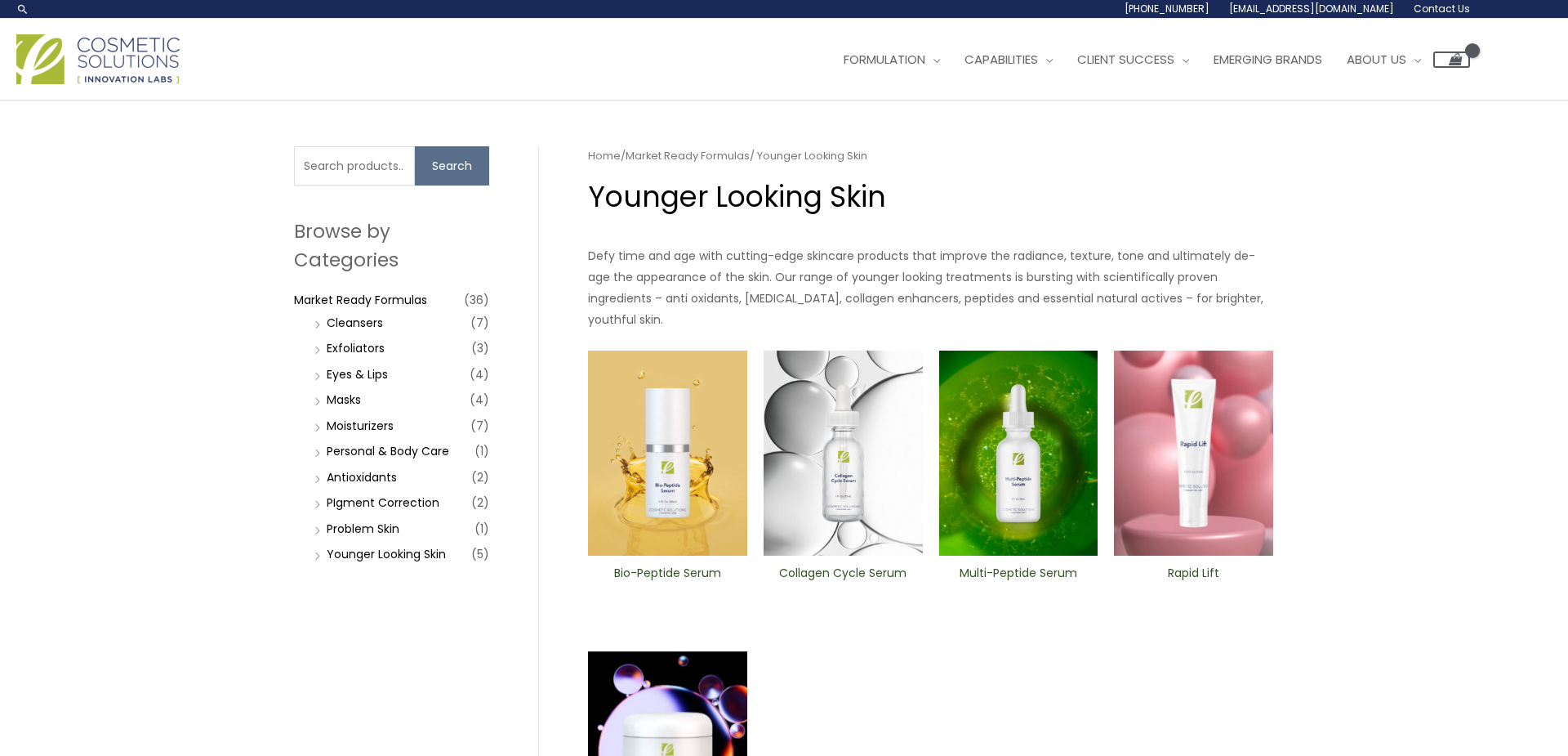
click at [0, 0] on input "Search..." at bounding box center [0, 0] width 0 height 0
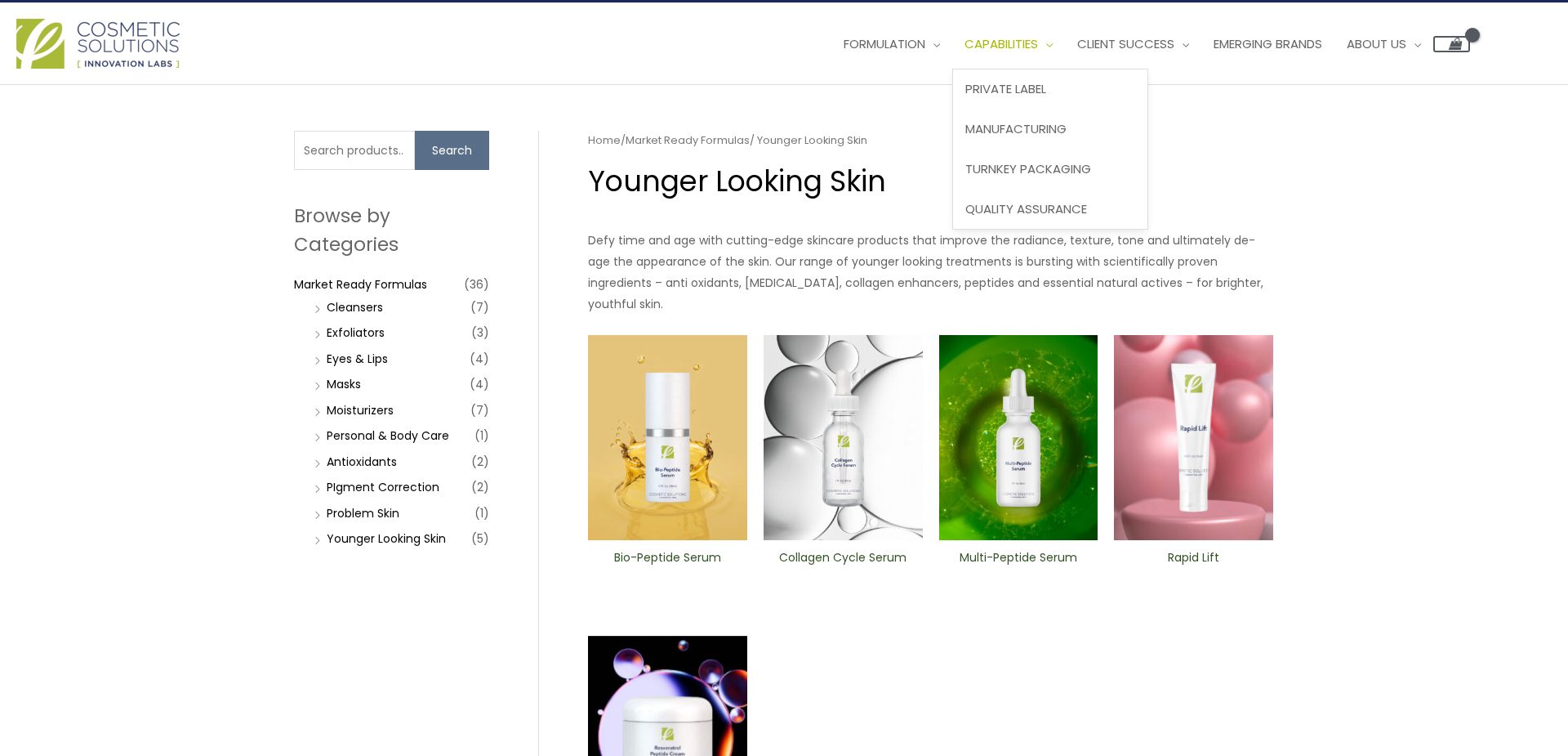
scroll to position [17, 0]
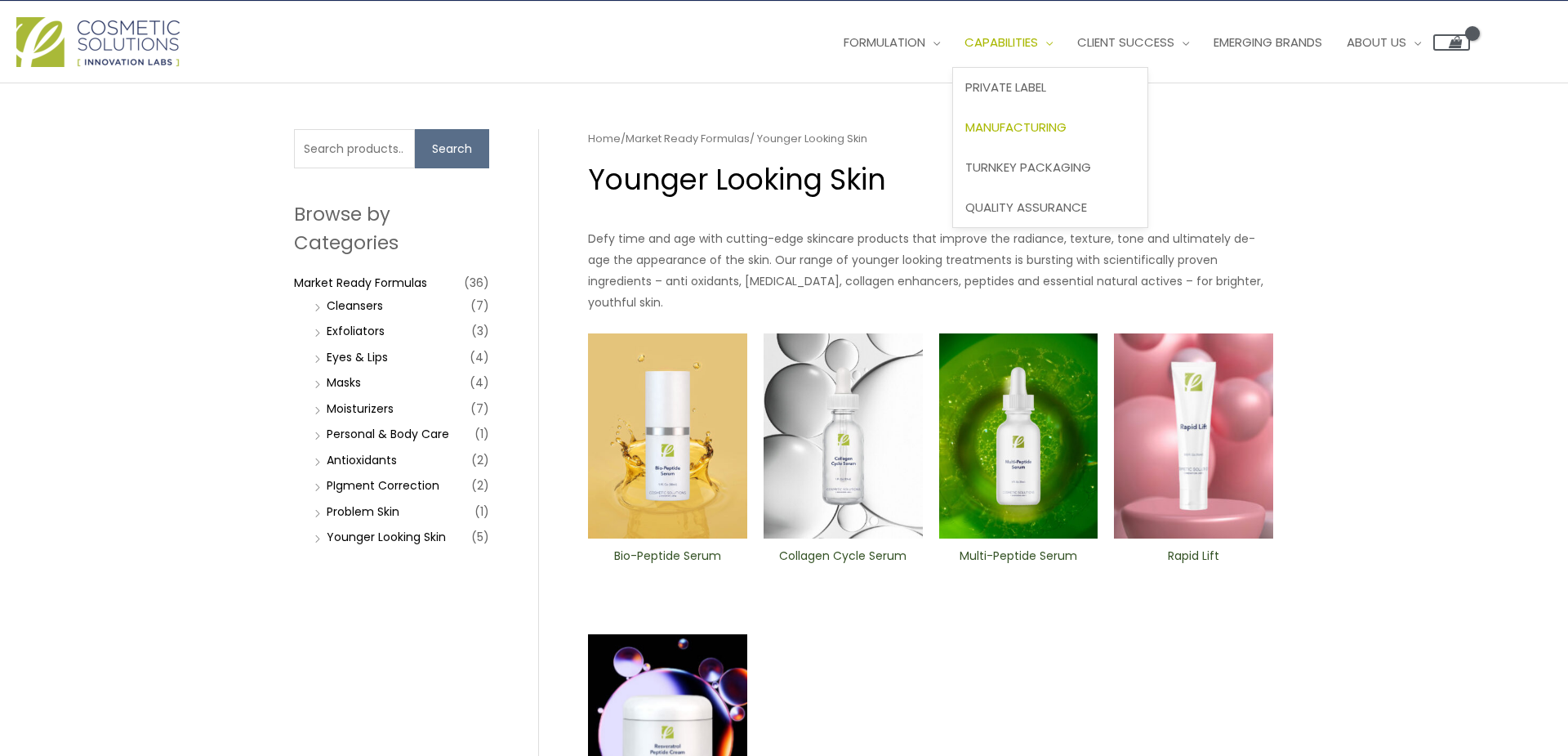
click at [966, 135] on span "Manufacturing" at bounding box center [1016, 127] width 101 height 17
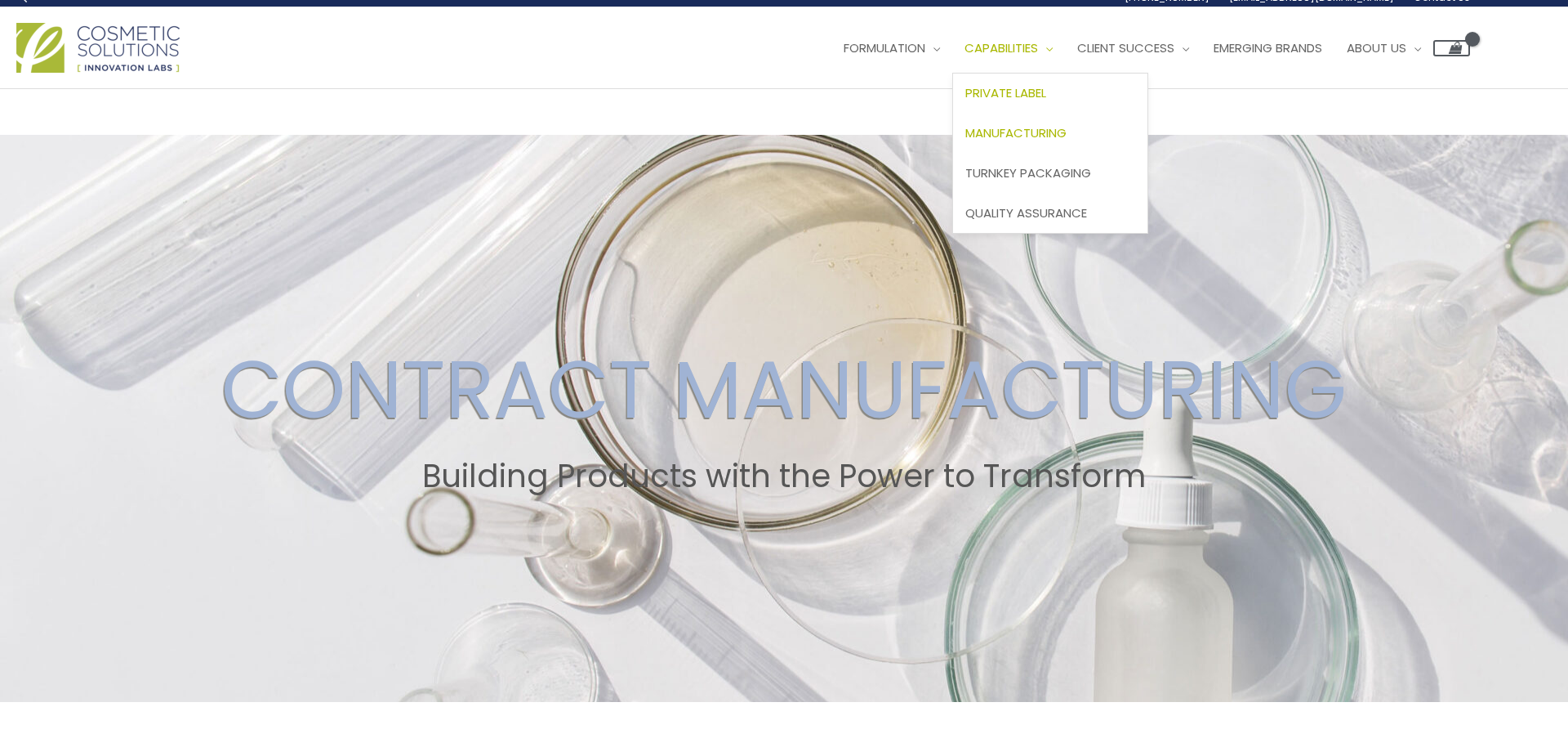
scroll to position [12, 1]
click at [966, 101] on span "Private Label" at bounding box center [1006, 92] width 80 height 17
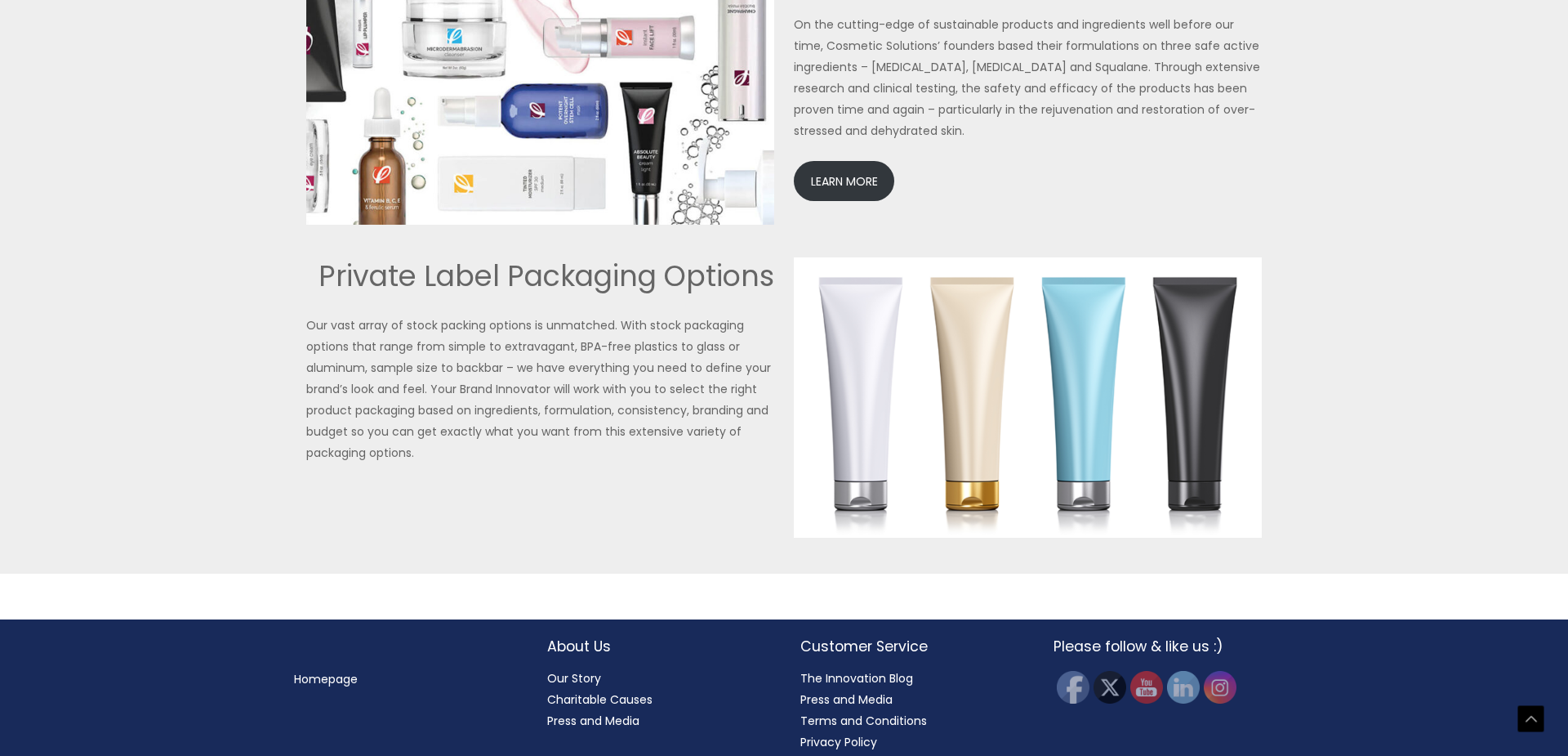
scroll to position [3647, 0]
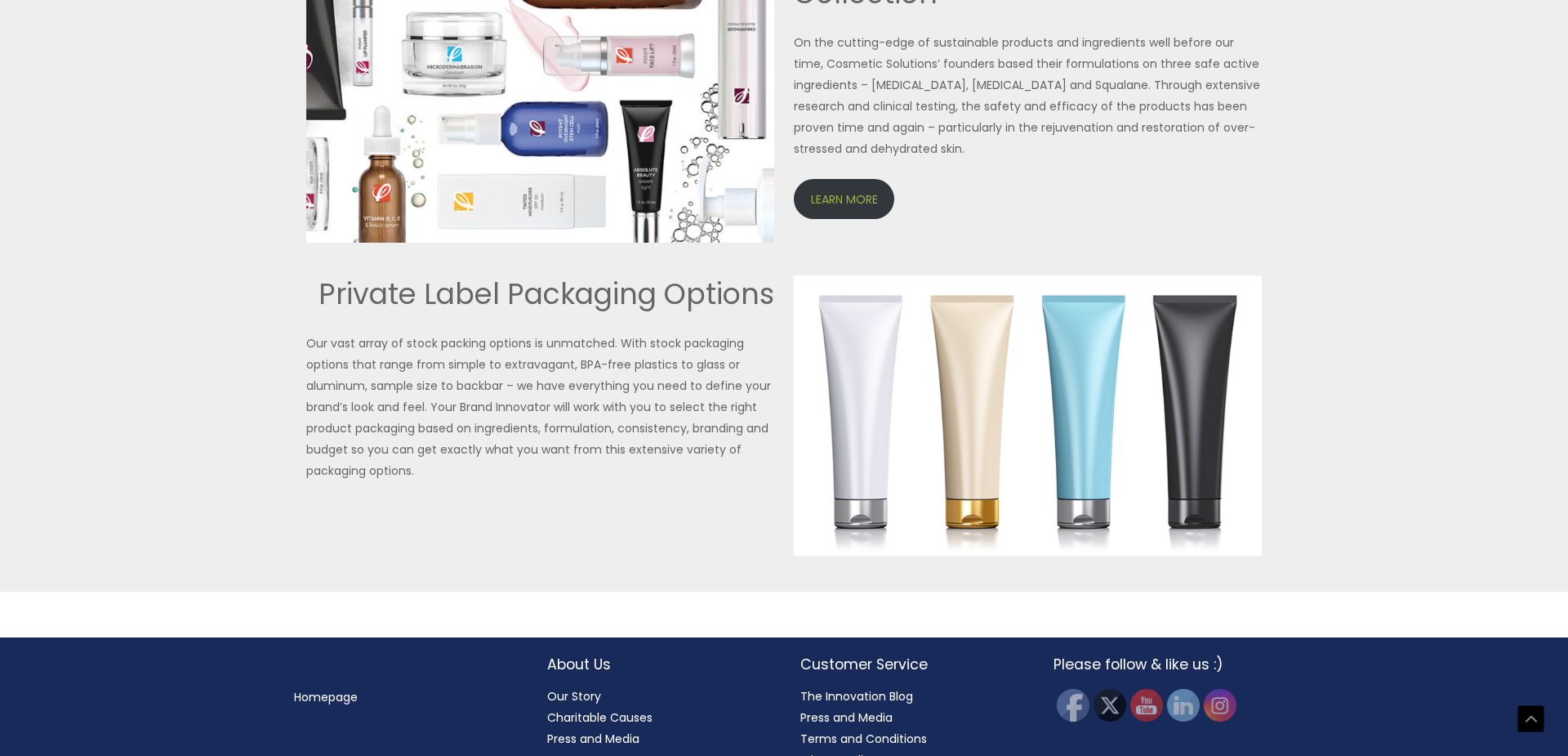
click at [840, 219] on link "LEARN MORE" at bounding box center [844, 199] width 101 height 40
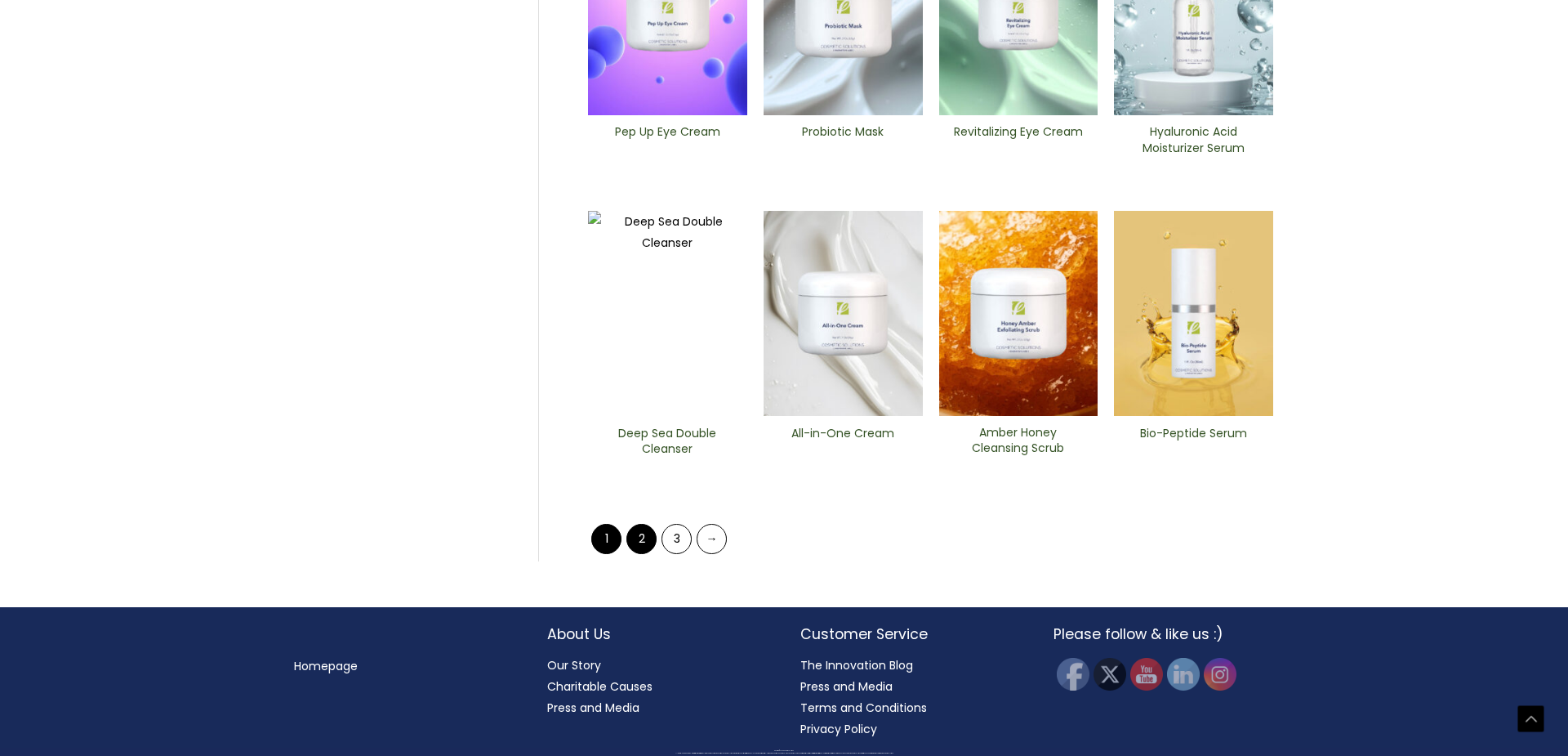
scroll to position [908, 0]
click at [638, 554] on link "2" at bounding box center [641, 538] width 30 height 30
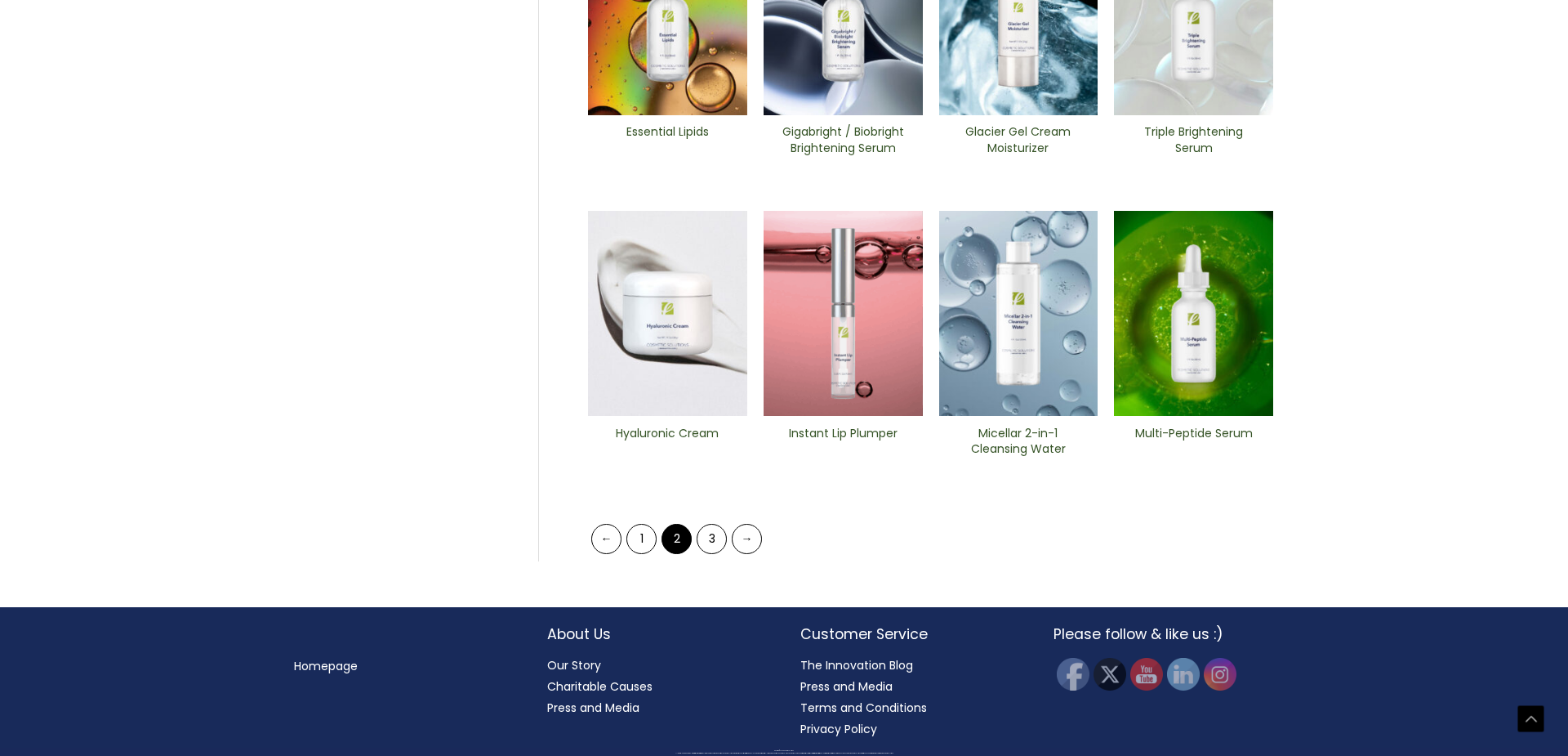
scroll to position [795, 0]
click at [742, 554] on link "→" at bounding box center [747, 538] width 30 height 30
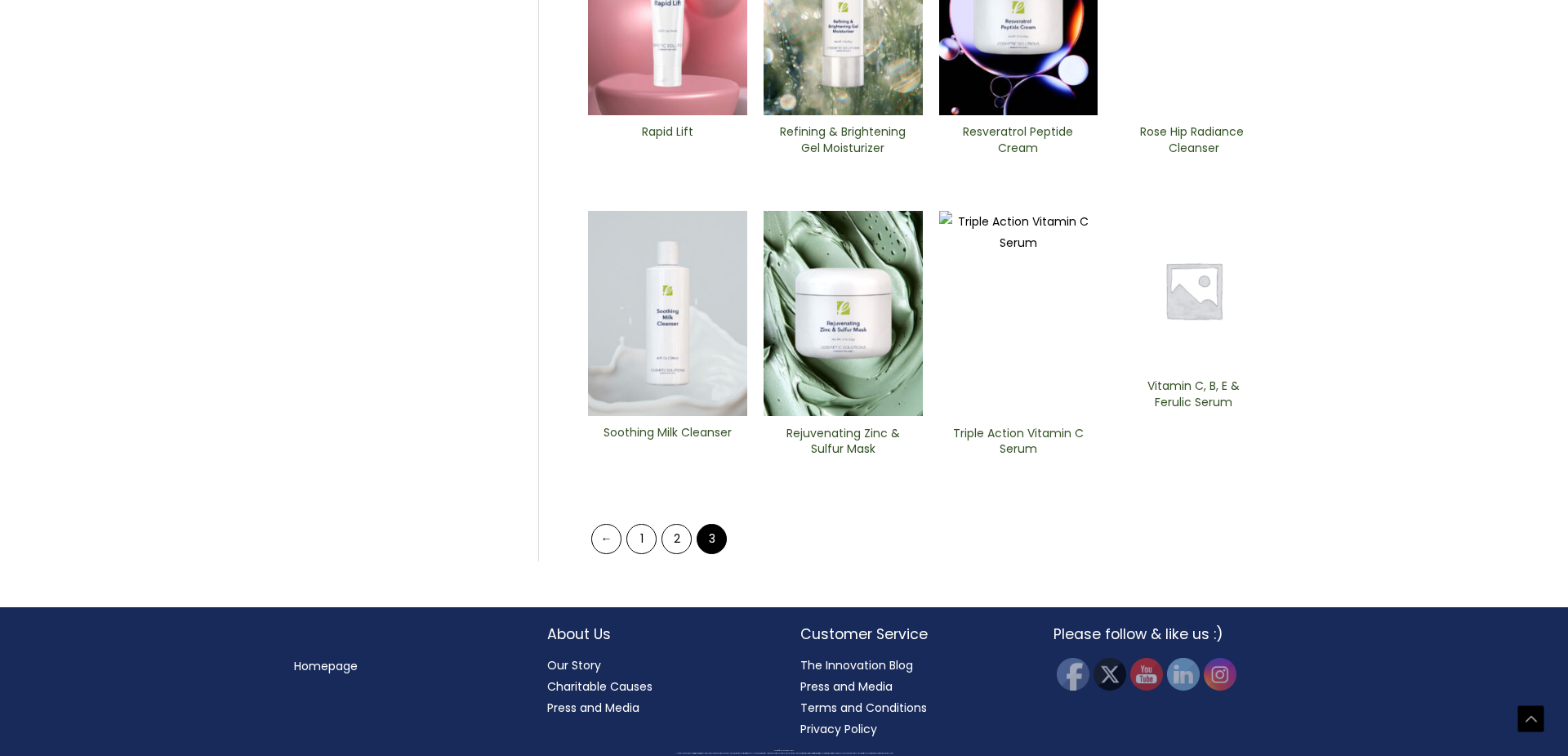
scroll to position [880, 0]
click at [672, 554] on link "2" at bounding box center [676, 538] width 30 height 30
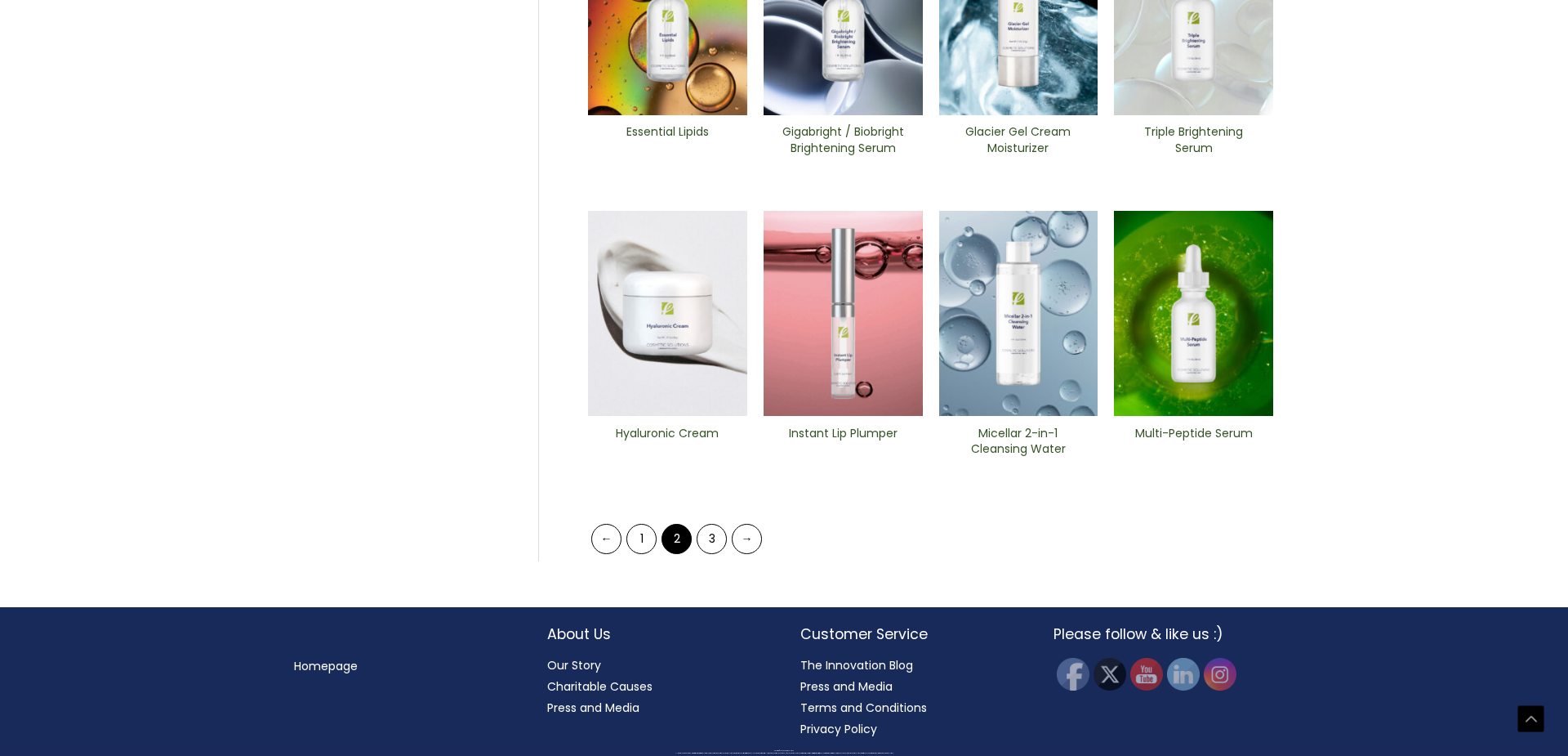
scroll to position [819, 0]
click at [656, 457] on h2 "Hyaluronic Cream" at bounding box center [668, 442] width 132 height 31
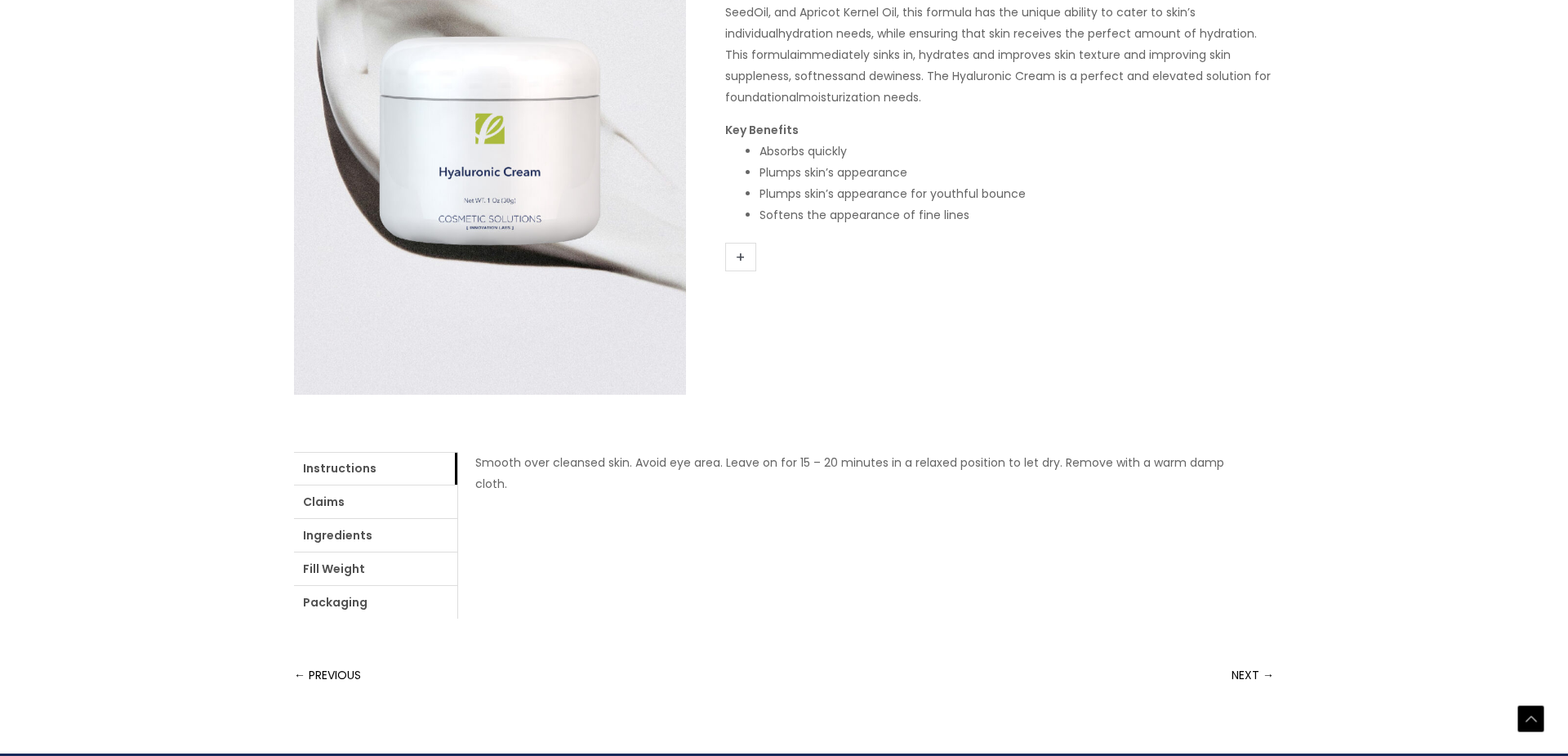
scroll to position [374, 0]
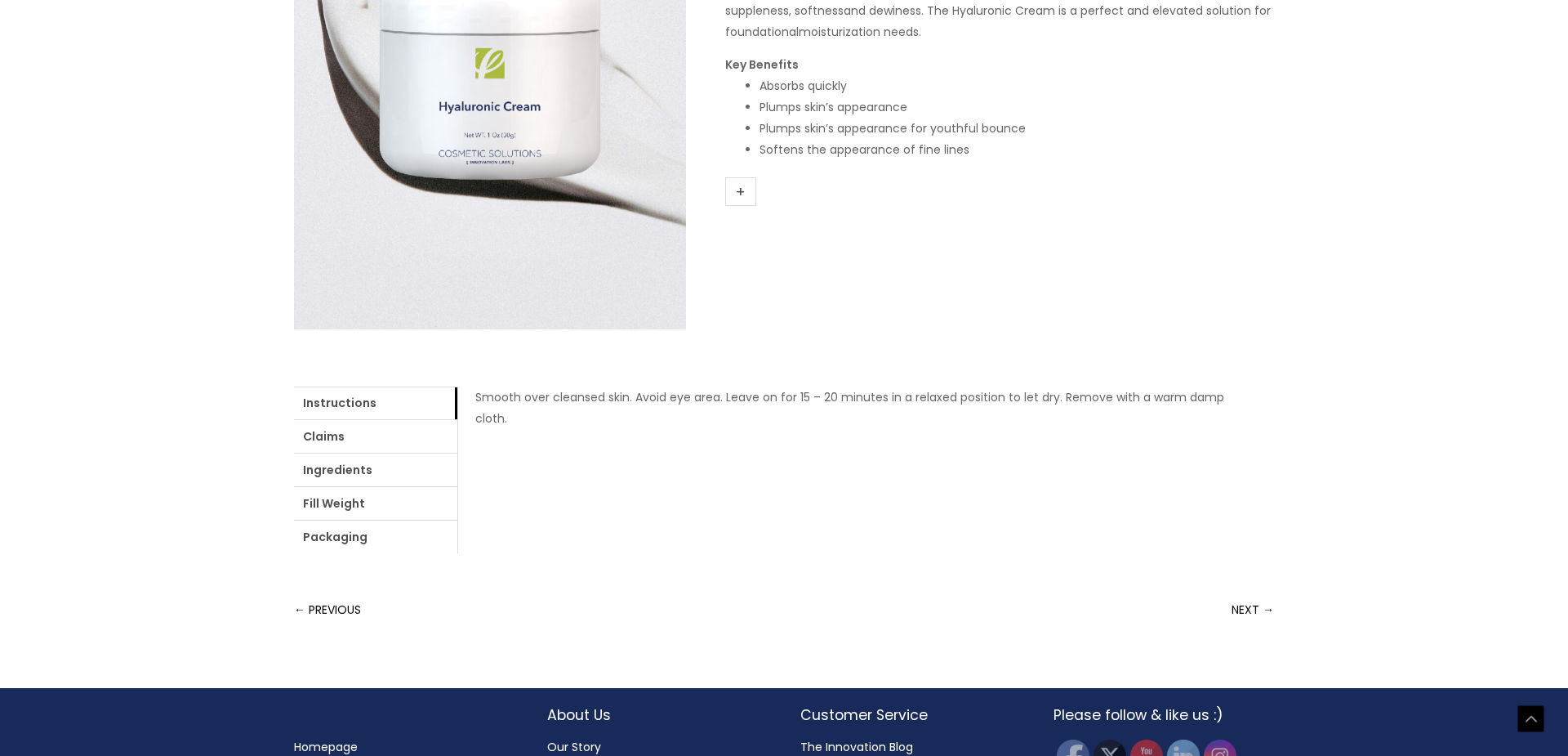
click at [738, 206] on link "+" at bounding box center [741, 191] width 31 height 28
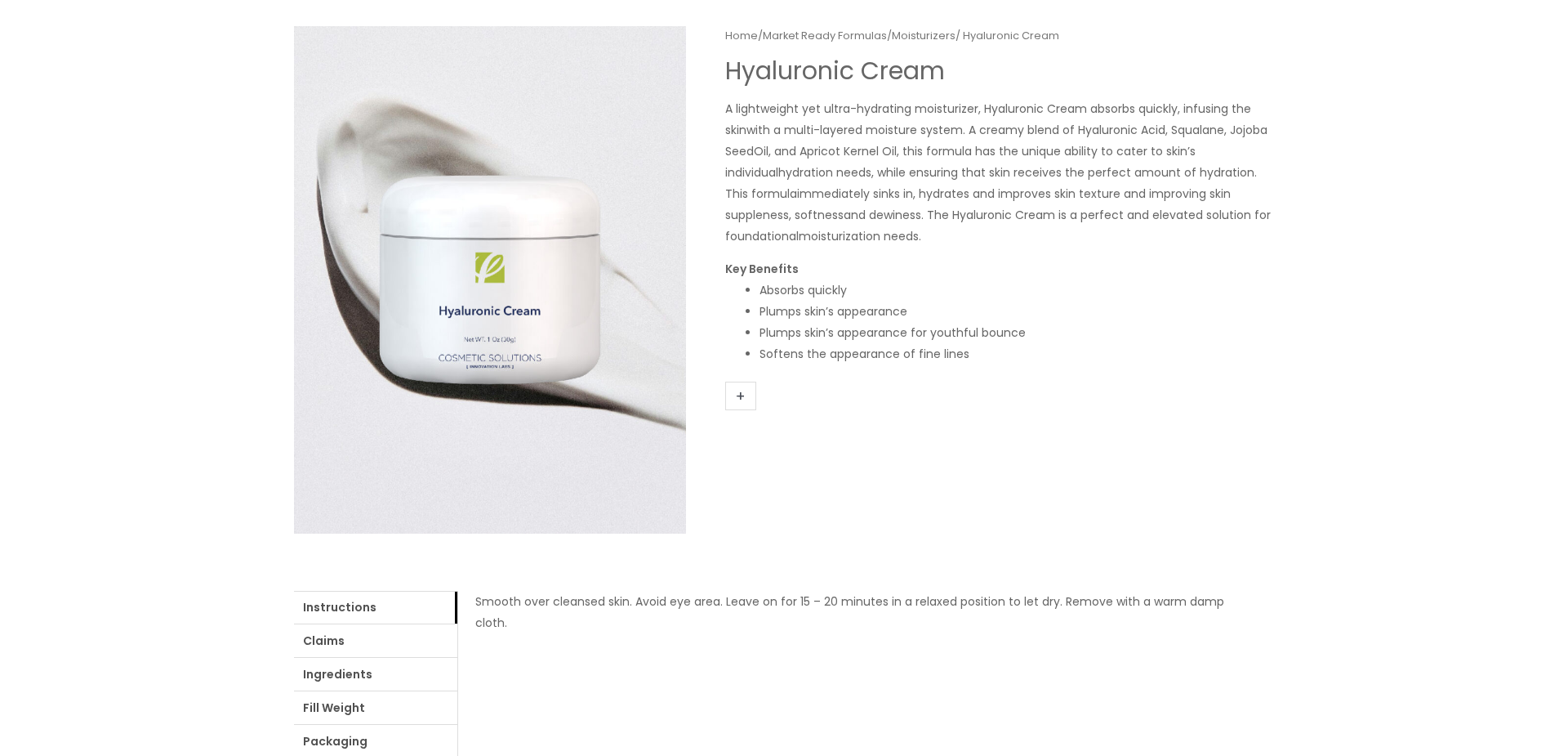
scroll to position [167, 0]
click at [688, 611] on div "Home / Market Ready Formulas / Moisturizers / Hyaluronic Cream Hyaluronic Cream…" at bounding box center [784, 393] width 980 height 731
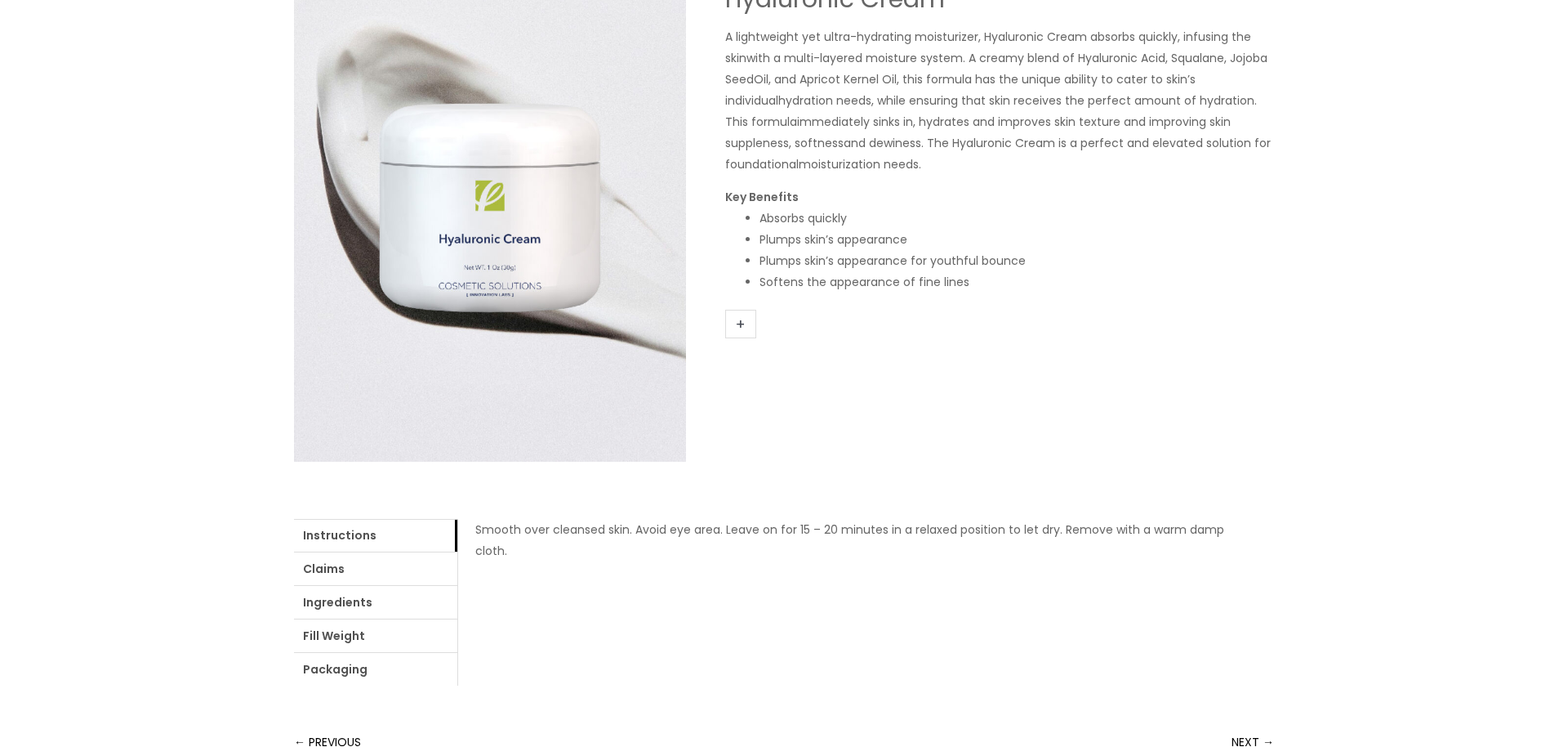
scroll to position [237, 0]
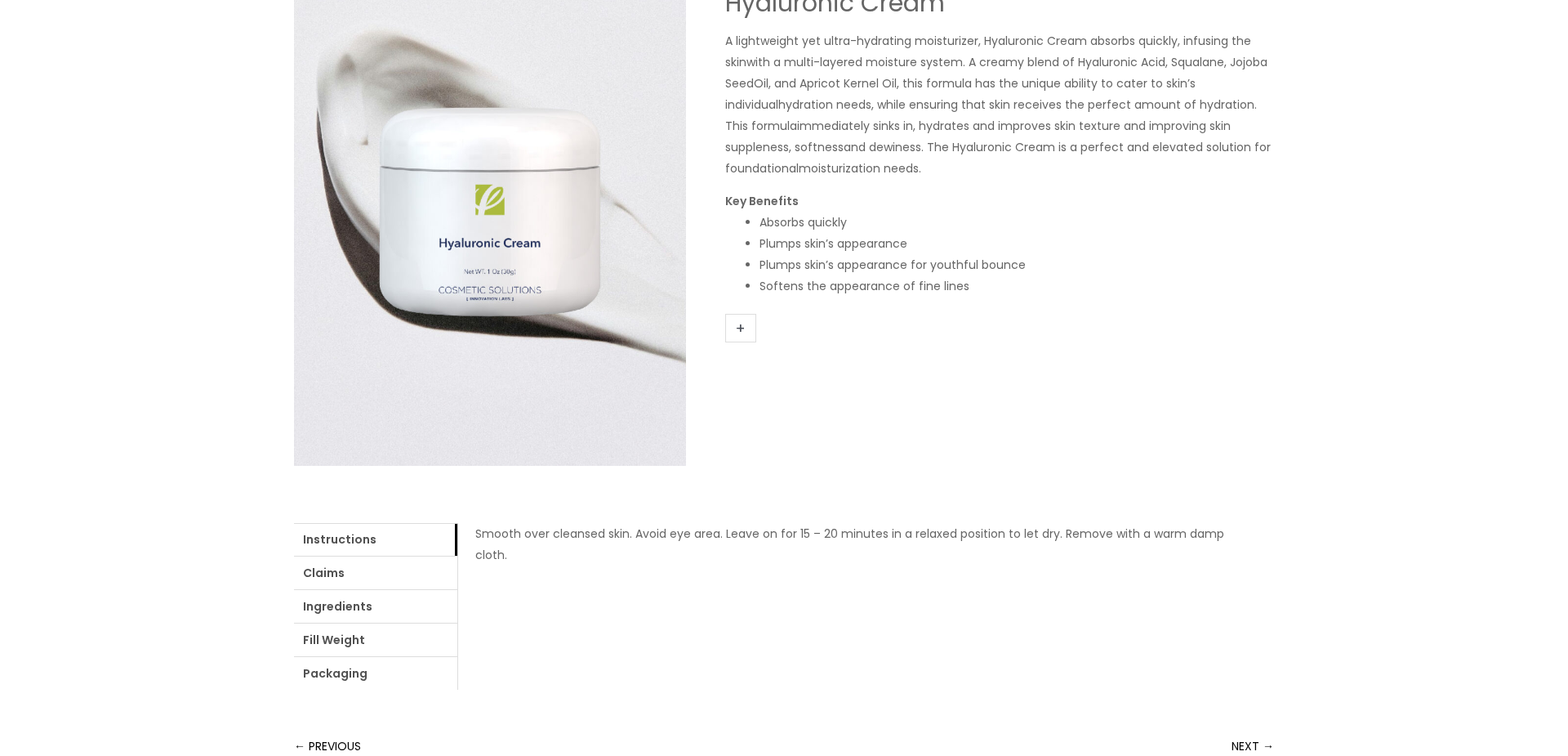
drag, startPoint x: 748, startPoint y: 703, endPoint x: 737, endPoint y: 702, distance: 11.0
click at [747, 343] on link "+" at bounding box center [741, 327] width 31 height 28
